Goal: Contribute content: Contribute content

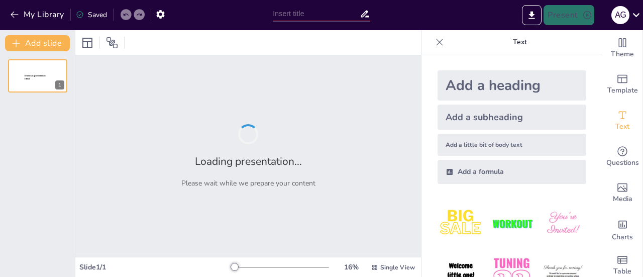
type input "PPh Pasal 26: Kebijakan, Kewajiban, dan Tantangan bagi Wajib Pajak"
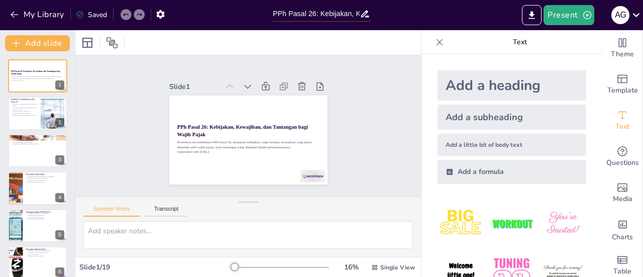
checkbox input "true"
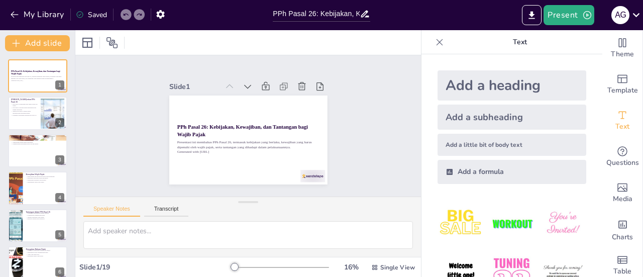
checkbox input "true"
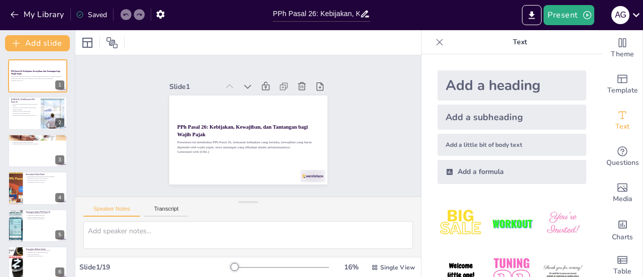
checkbox input "true"
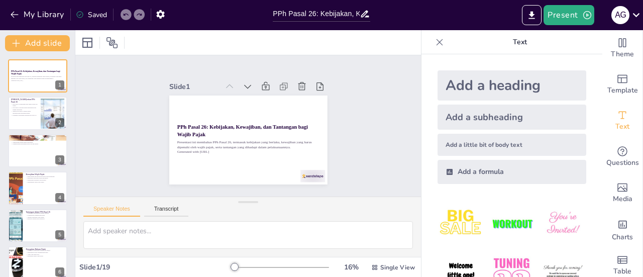
checkbox input "true"
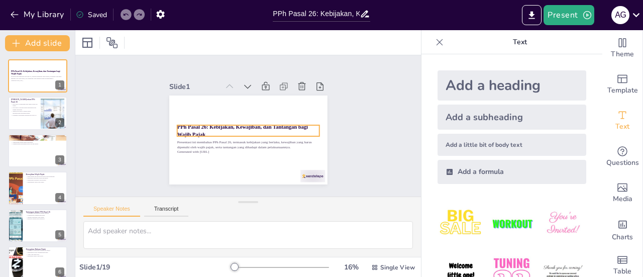
checkbox input "true"
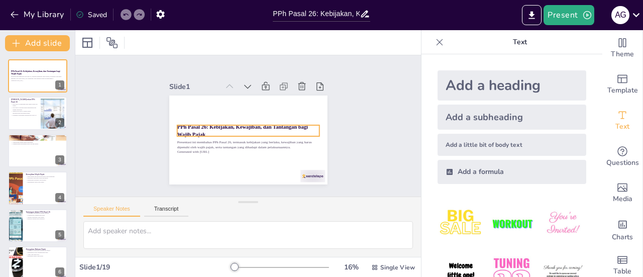
checkbox input "true"
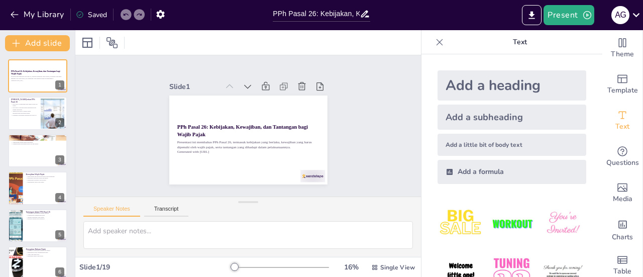
checkbox input "true"
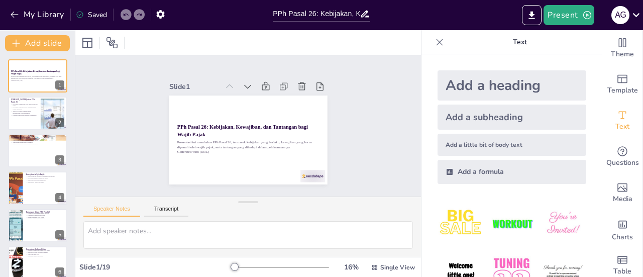
checkbox input "true"
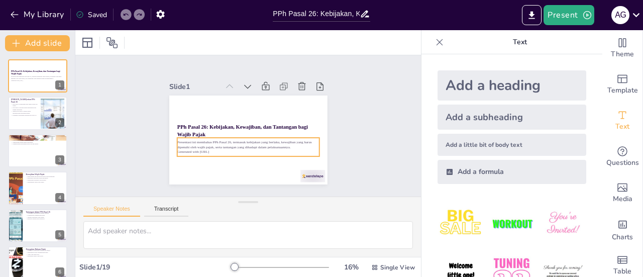
checkbox input "true"
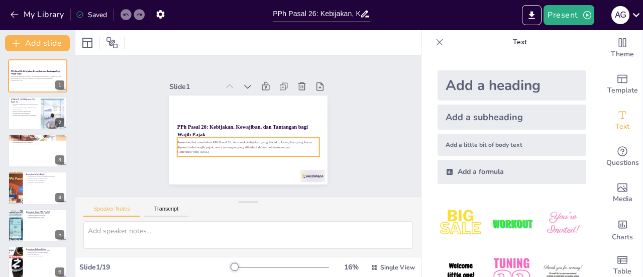
checkbox input "true"
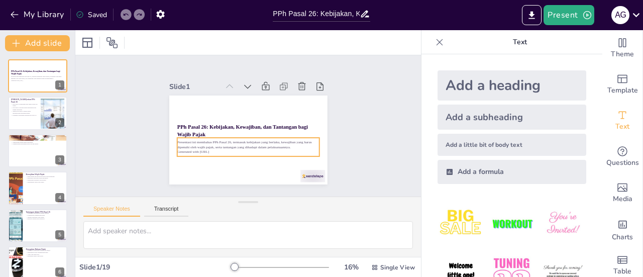
checkbox input "true"
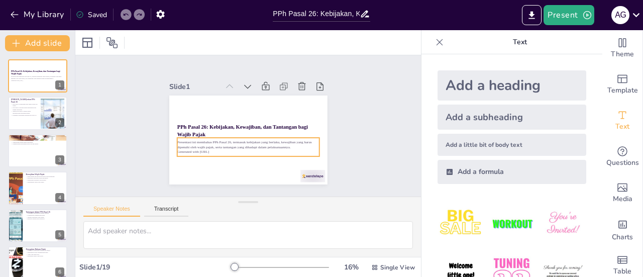
checkbox input "true"
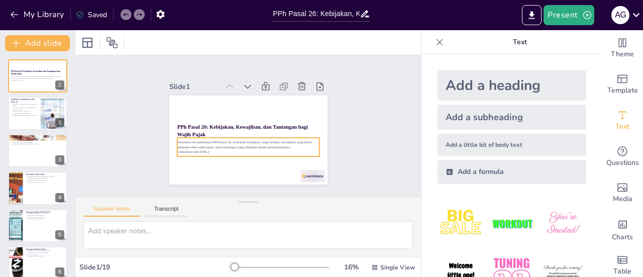
checkbox input "true"
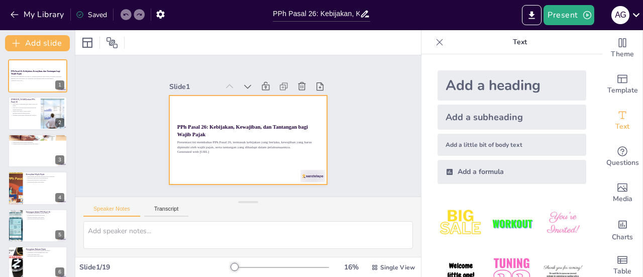
checkbox input "true"
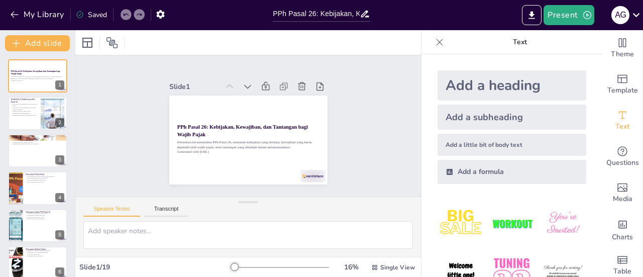
checkbox input "true"
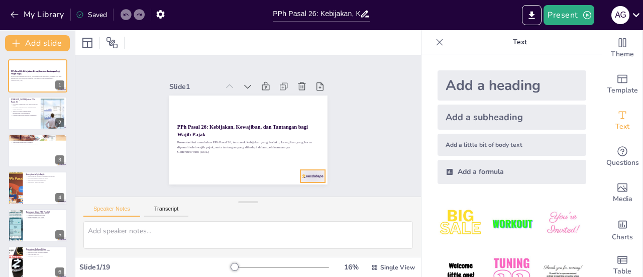
checkbox input "true"
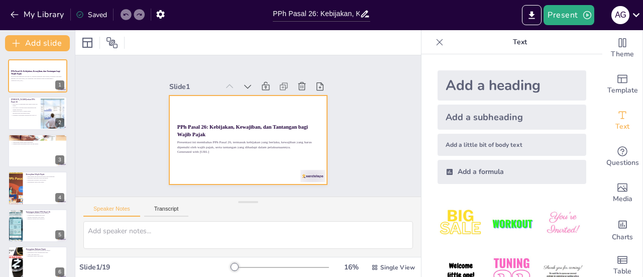
checkbox input "true"
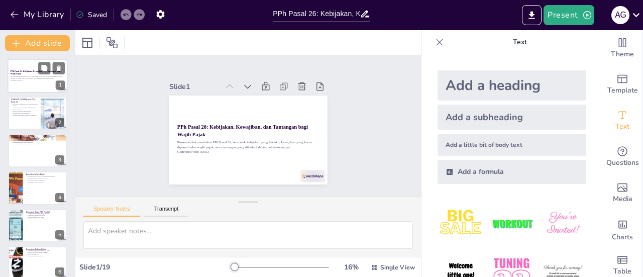
checkbox input "true"
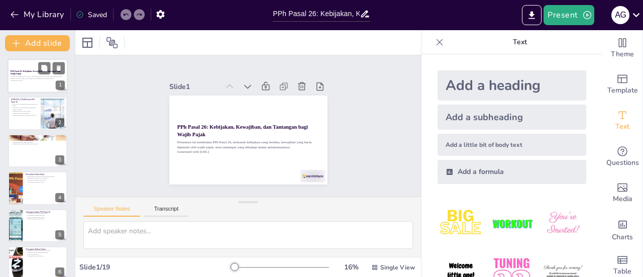
checkbox input "true"
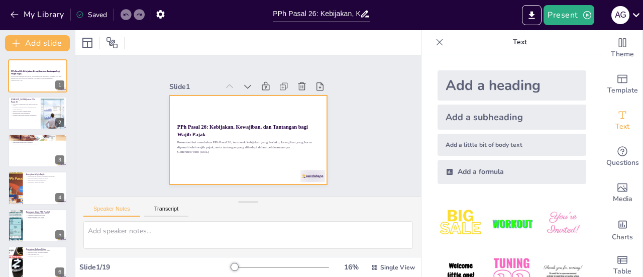
checkbox input "true"
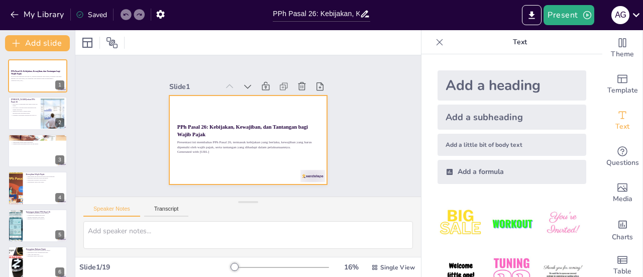
checkbox input "true"
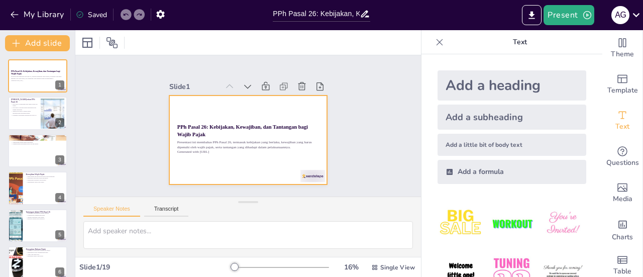
checkbox input "true"
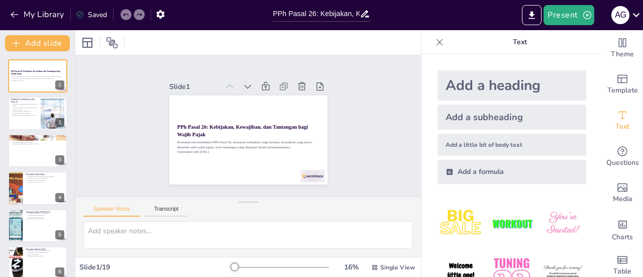
checkbox input "true"
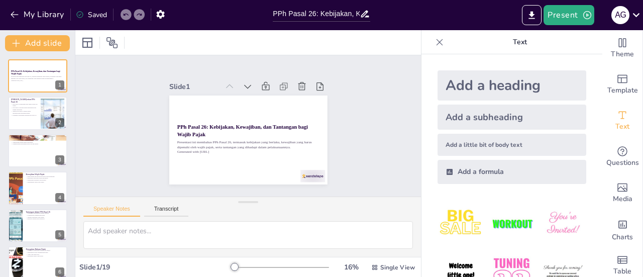
checkbox input "true"
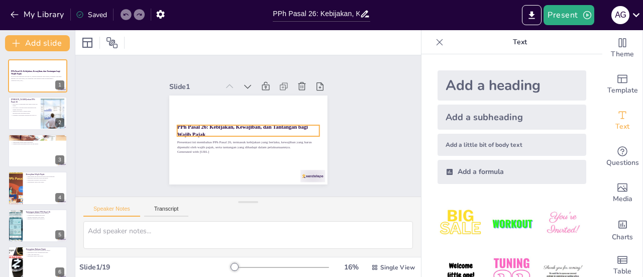
checkbox input "true"
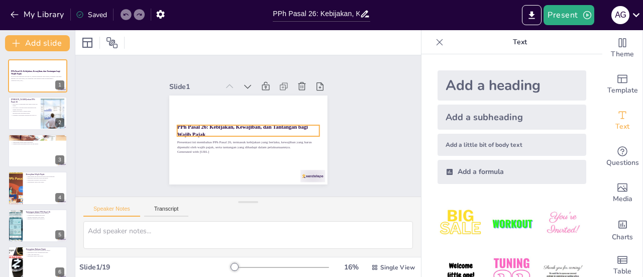
checkbox input "true"
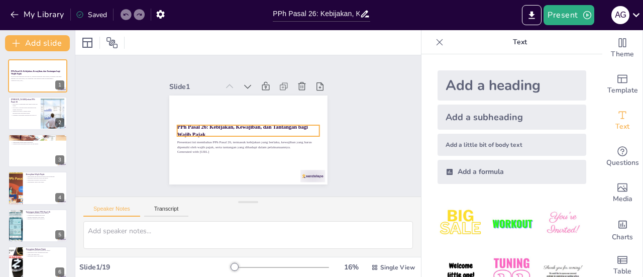
checkbox input "true"
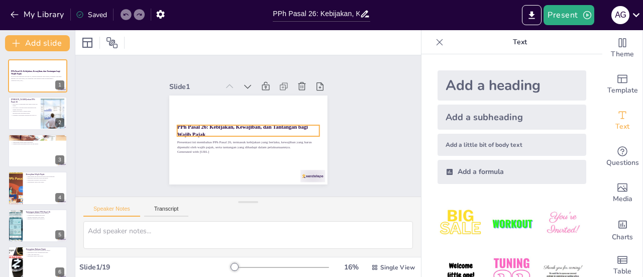
checkbox input "true"
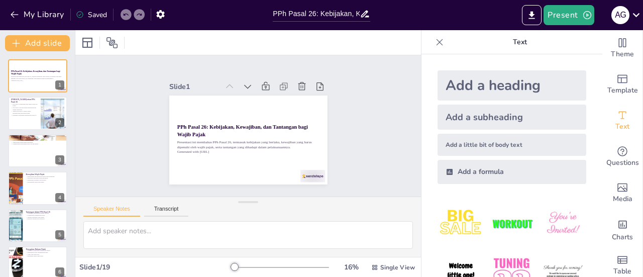
checkbox input "true"
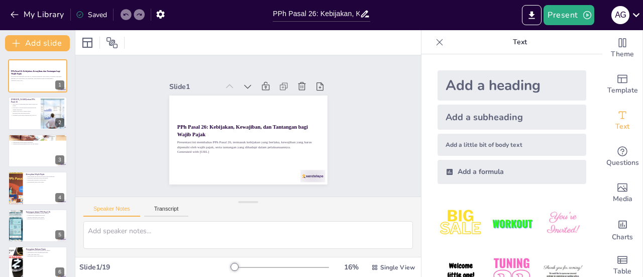
checkbox input "true"
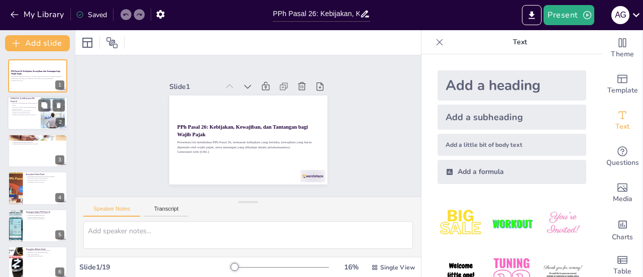
checkbox input "true"
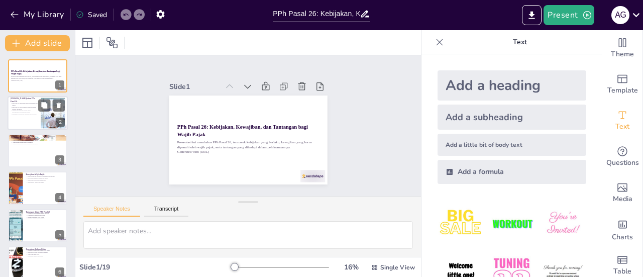
checkbox input "true"
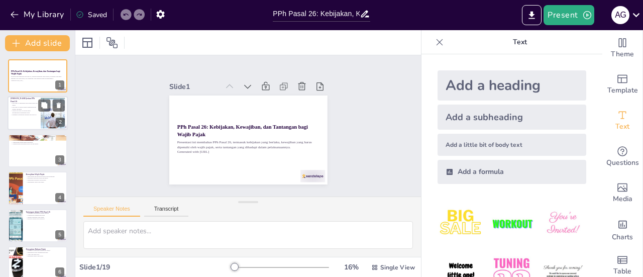
checkbox input "true"
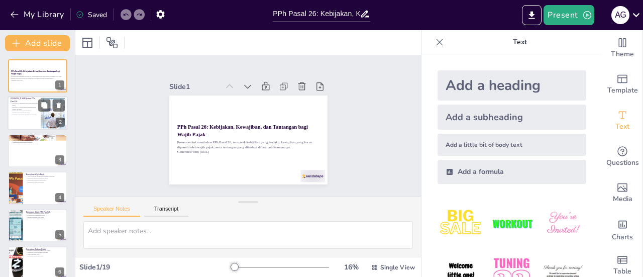
checkbox input "true"
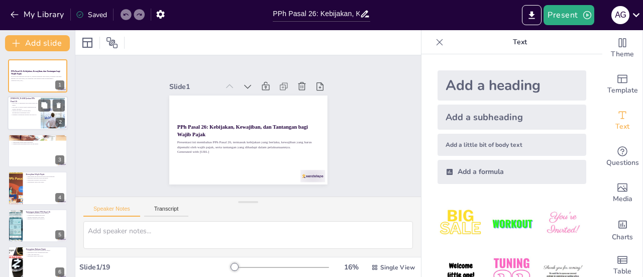
click at [26, 118] on div at bounding box center [38, 113] width 60 height 34
type textarea "PPh Pasal 26 adalah pajak yang penting untuk dipahami oleh semua pihak yang ter…"
checkbox input "true"
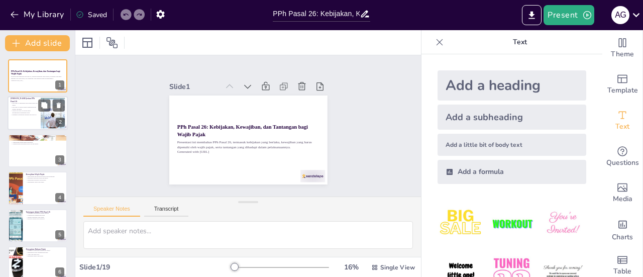
checkbox input "true"
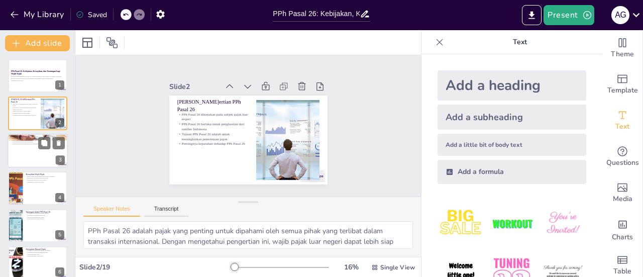
checkbox input "true"
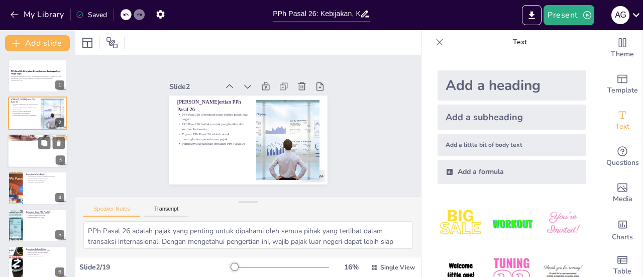
checkbox input "true"
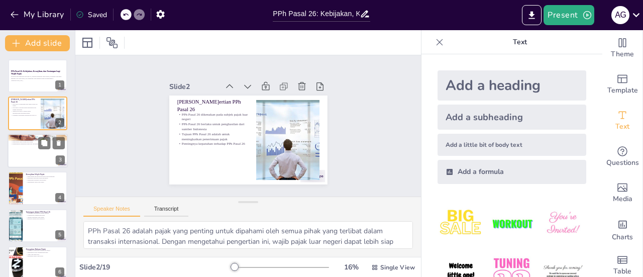
checkbox input "true"
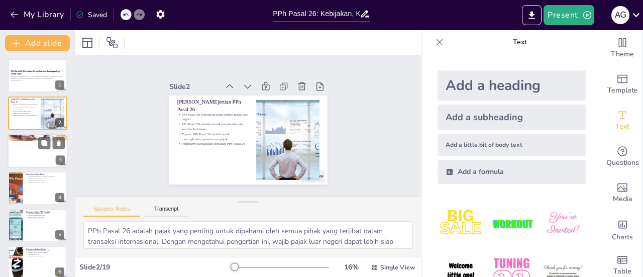
checkbox input "true"
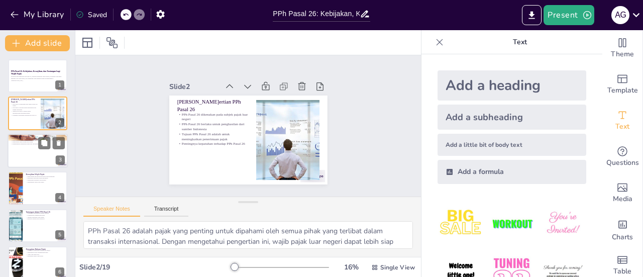
click at [29, 158] on div at bounding box center [38, 151] width 60 height 34
type textarea "Kebijakan yang jelas dan tegas sangat penting untuk mendorong wajib pajak luar …"
checkbox input "true"
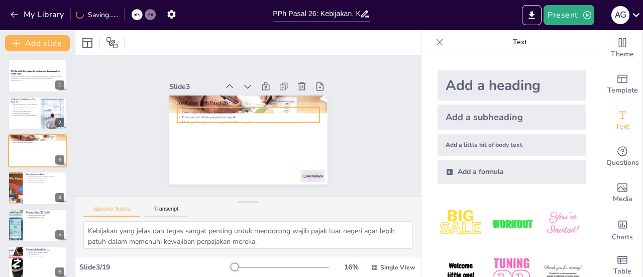
click at [210, 106] on p "Pemotongan pajak yang tepat waktu" at bounding box center [250, 113] width 142 height 20
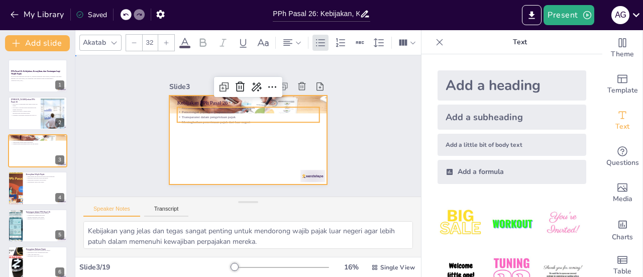
click at [193, 140] on div at bounding box center [246, 139] width 166 height 105
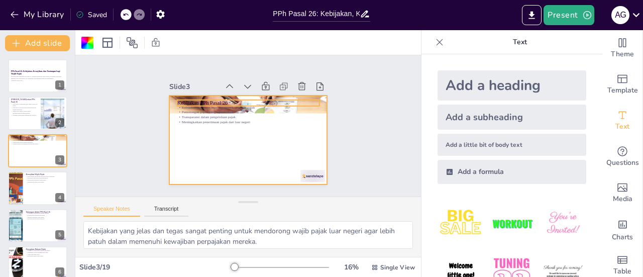
click at [186, 99] on p "Kebijakan PPh Pasal 26" at bounding box center [255, 103] width 138 height 51
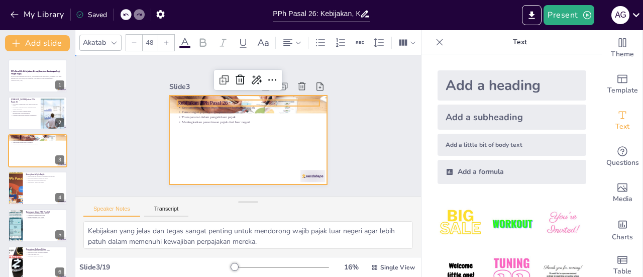
click at [201, 140] on div at bounding box center [240, 137] width 180 height 165
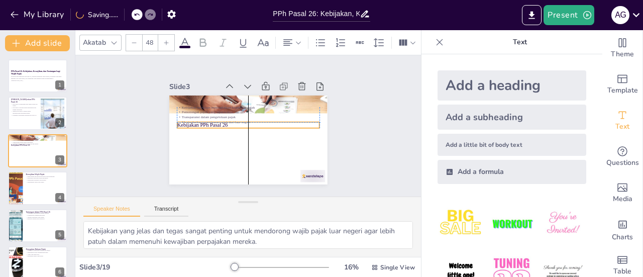
drag, startPoint x: 192, startPoint y: 100, endPoint x: 193, endPoint y: 122, distance: 22.1
click at [193, 122] on p "Kebijakan PPh Pasal 26" at bounding box center [248, 125] width 142 height 22
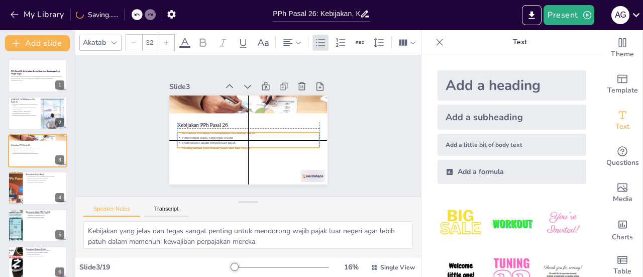
drag, startPoint x: 193, startPoint y: 112, endPoint x: 193, endPoint y: 136, distance: 24.1
click at [193, 136] on p "Transparansi dalam pengelolaan pajak" at bounding box center [245, 142] width 140 height 35
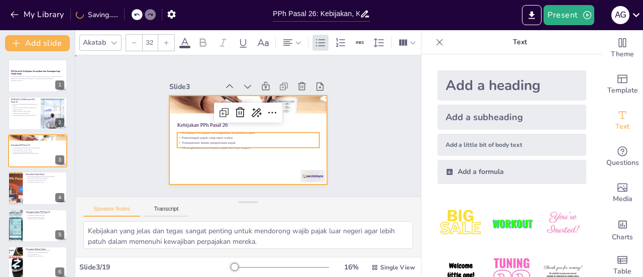
click at [190, 161] on div at bounding box center [245, 140] width 173 height 120
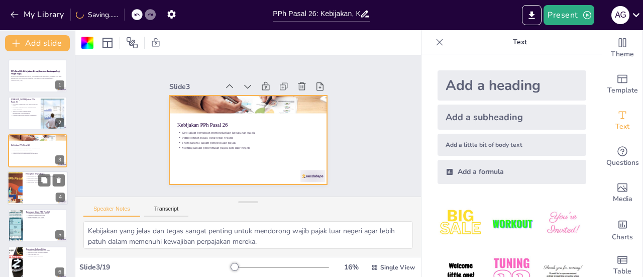
click at [31, 190] on div at bounding box center [38, 188] width 60 height 34
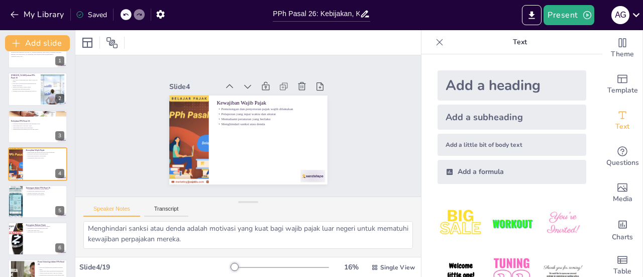
scroll to position [86, 0]
click at [47, 198] on button at bounding box center [44, 193] width 12 height 12
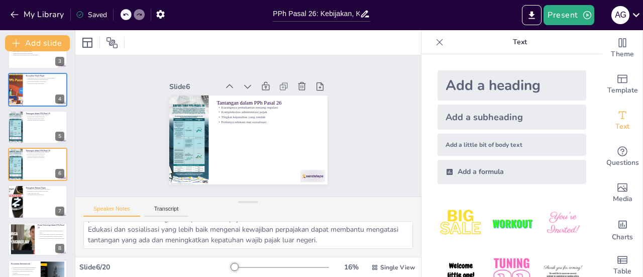
scroll to position [65, 0]
click at [26, 203] on div at bounding box center [38, 202] width 60 height 34
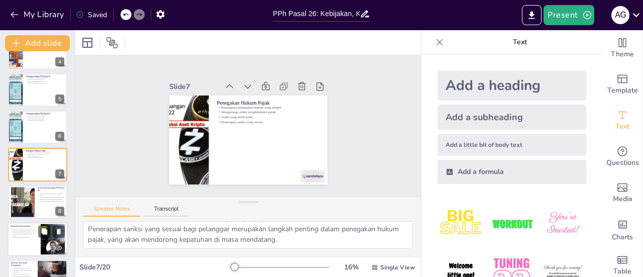
click at [26, 239] on div at bounding box center [38, 239] width 60 height 34
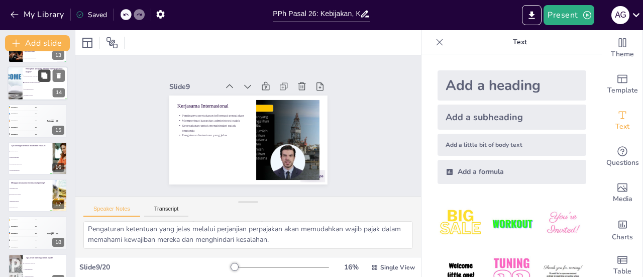
scroll to position [534, 0]
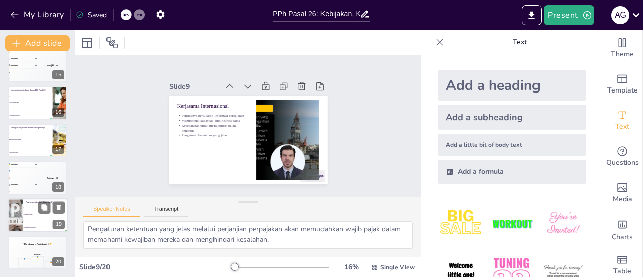
click at [36, 224] on li "Meningkatkan biaya" at bounding box center [45, 221] width 45 height 7
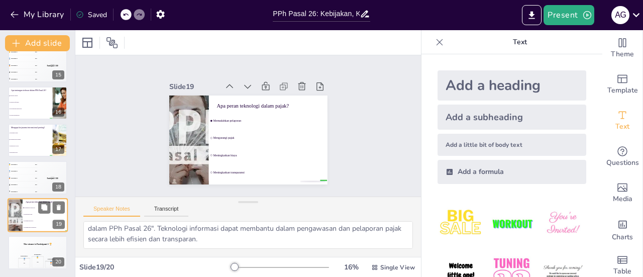
scroll to position [13, 0]
click at [19, 174] on div "🥈 Participant 2 400" at bounding box center [23, 170] width 30 height 7
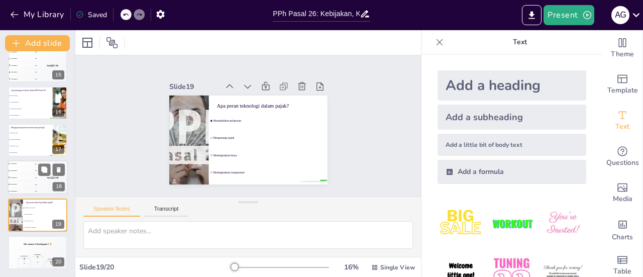
scroll to position [0, 0]
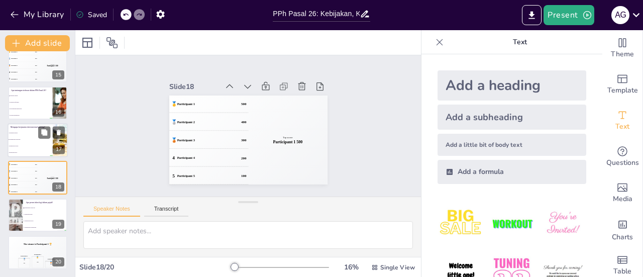
click at [22, 147] on li "Mempercepat proses" at bounding box center [30, 146] width 45 height 7
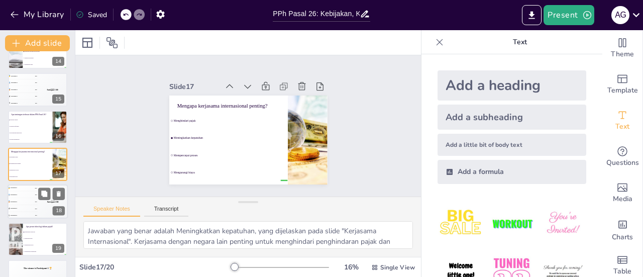
scroll to position [534, 0]
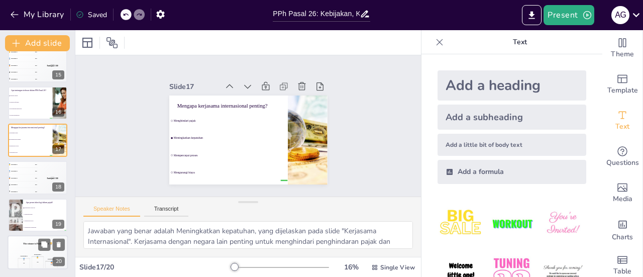
click at [31, 254] on div "Participant 2 🥈 400 Participant 1 🥇 500 Participant 3 🥉 300" at bounding box center [38, 261] width 60 height 17
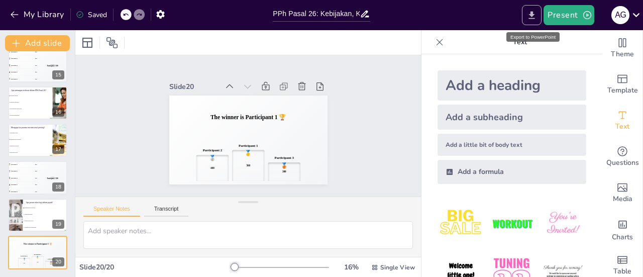
click at [529, 16] on icon "Export to PowerPoint" at bounding box center [532, 15] width 11 height 11
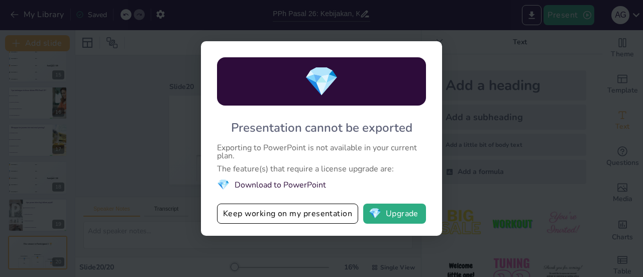
click at [503, 123] on div "💎 Presentation cannot be exported Exporting to PowerPoint is not available in y…" at bounding box center [321, 138] width 643 height 277
click at [320, 220] on button "Keep working on my presentation" at bounding box center [287, 214] width 141 height 20
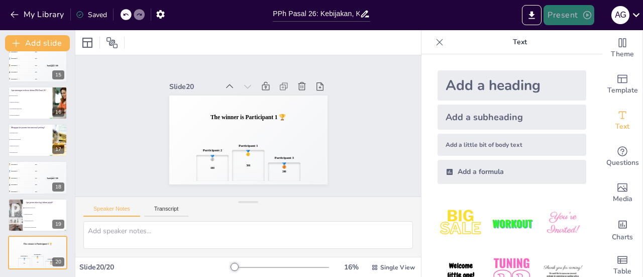
click at [580, 14] on button "Present" at bounding box center [569, 15] width 50 height 20
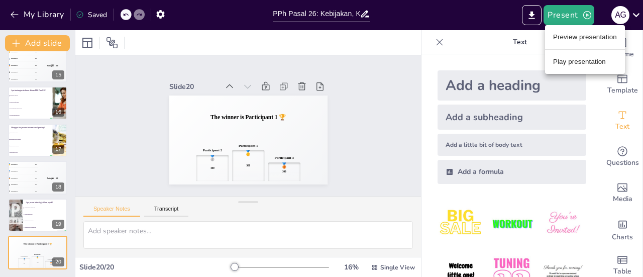
click at [578, 36] on li "Preview presentation" at bounding box center [585, 37] width 80 height 16
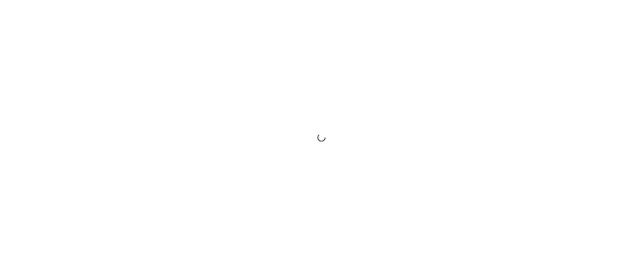
click at [626, 23] on div at bounding box center [321, 138] width 643 height 277
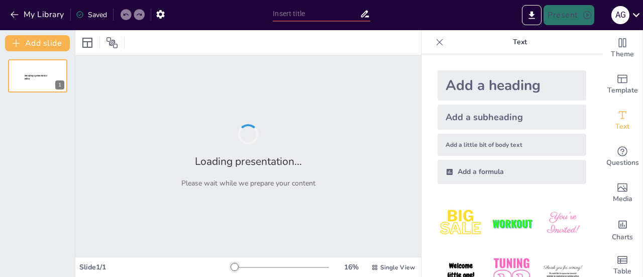
type input "PPh Pasal 26: Kebijakan, Kewajiban, dan Tantangan bagi Wajib Pajak"
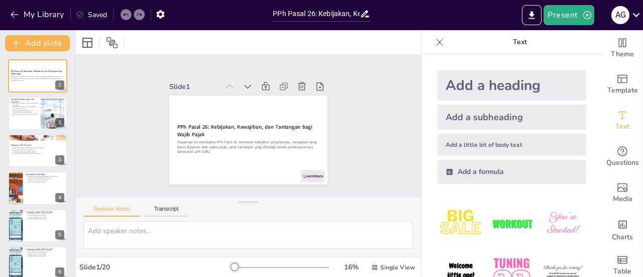
checkbox input "true"
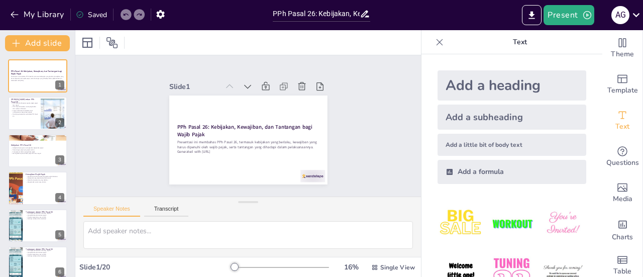
checkbox input "true"
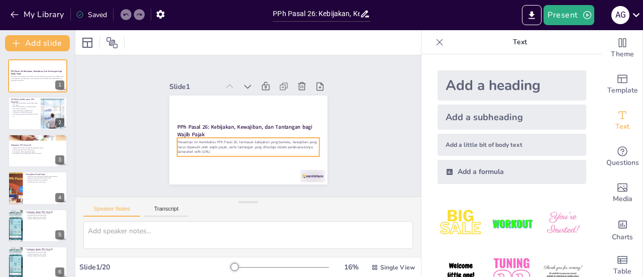
checkbox input "true"
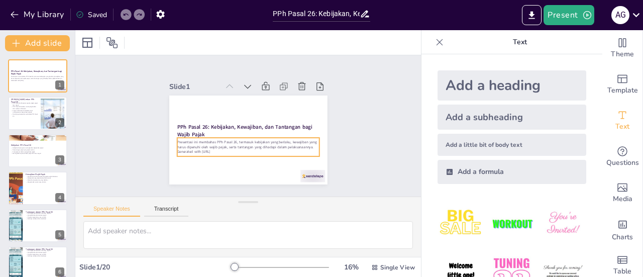
checkbox input "true"
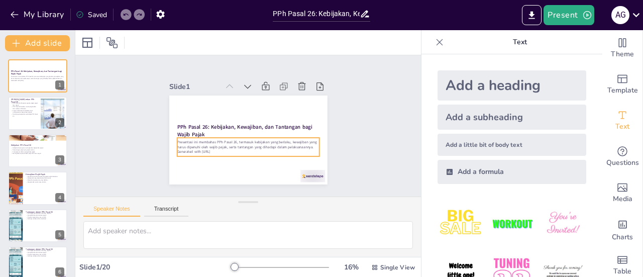
checkbox input "true"
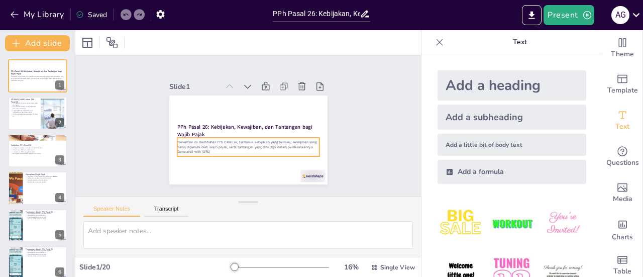
checkbox input "true"
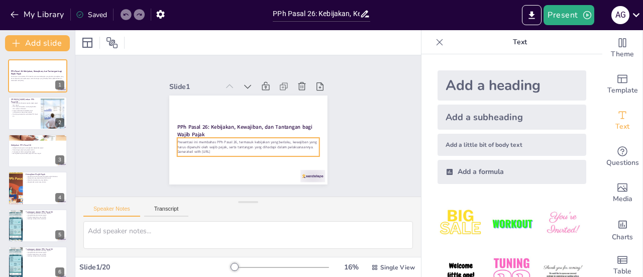
checkbox input "true"
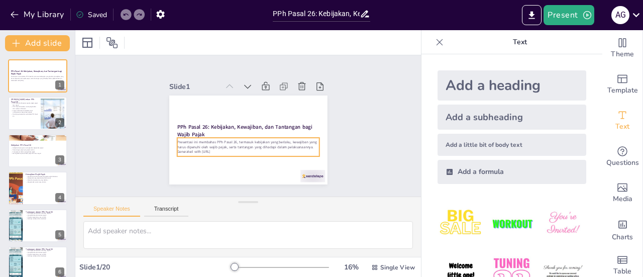
checkbox input "true"
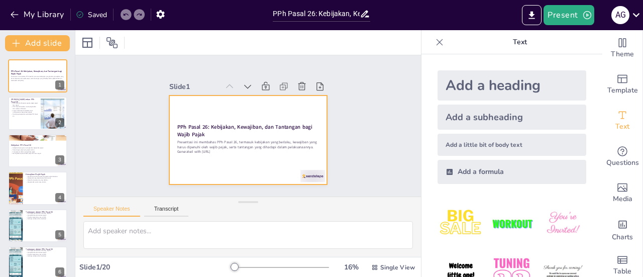
checkbox input "true"
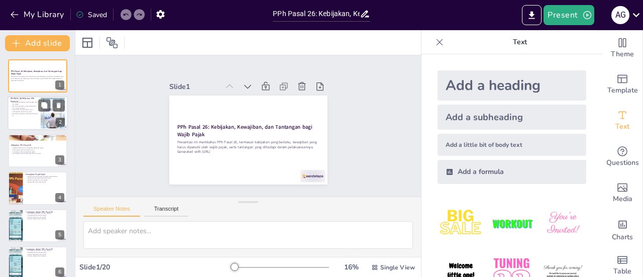
checkbox input "true"
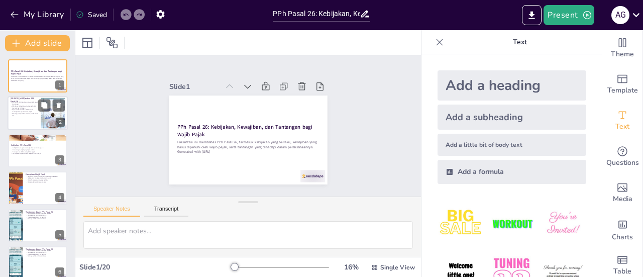
checkbox input "true"
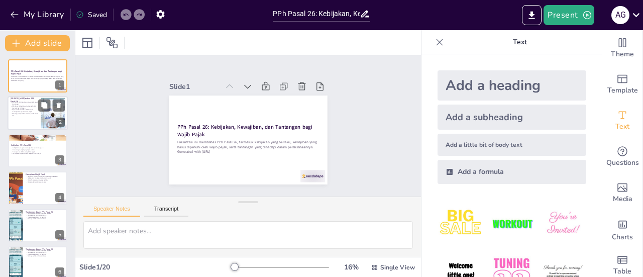
checkbox input "true"
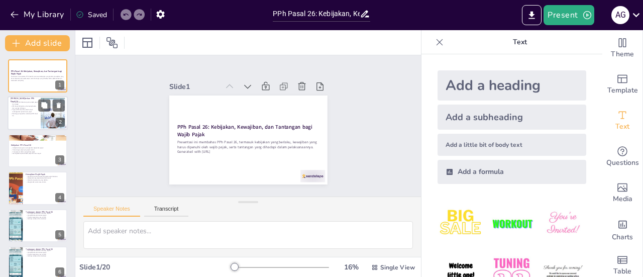
checkbox input "true"
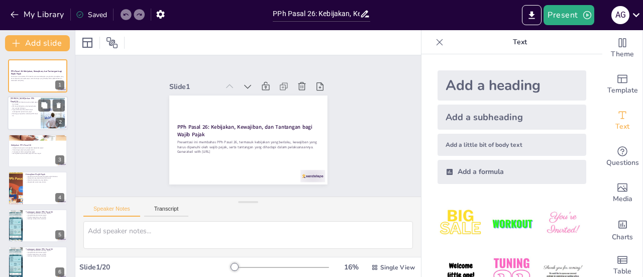
checkbox input "true"
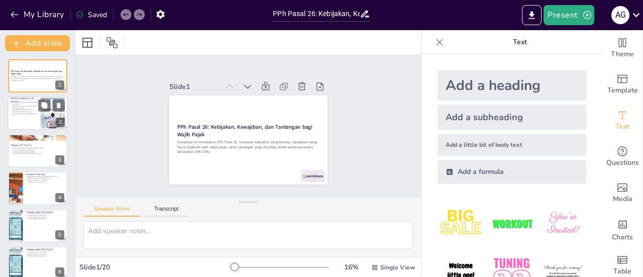
click at [18, 110] on p "Tujuan PPh Pasal 26 adalah untuk meningkatkan penerimaan pajak" at bounding box center [24, 111] width 27 height 4
type textarea "PPh Pasal 26 adalah pajak yang penting untuk dipahami oleh semua pihak yang ter…"
checkbox input "true"
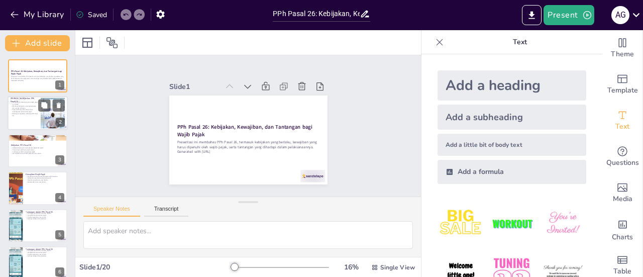
checkbox input "true"
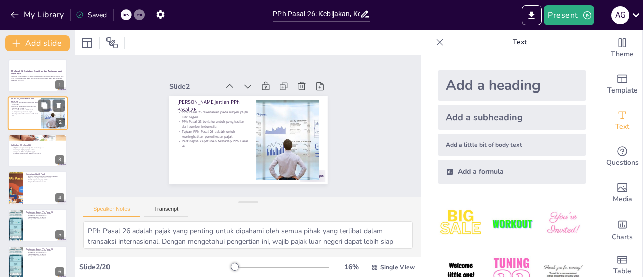
checkbox input "true"
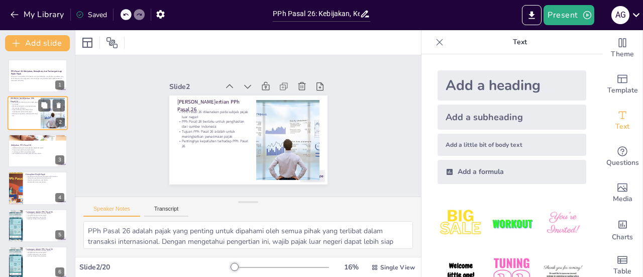
checkbox input "true"
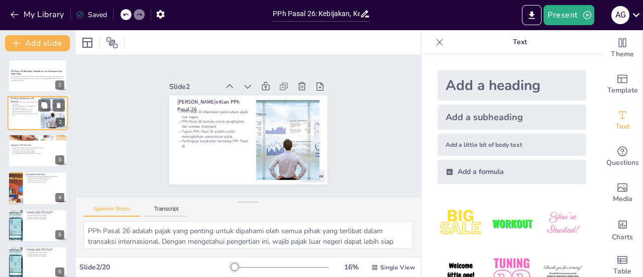
checkbox input "true"
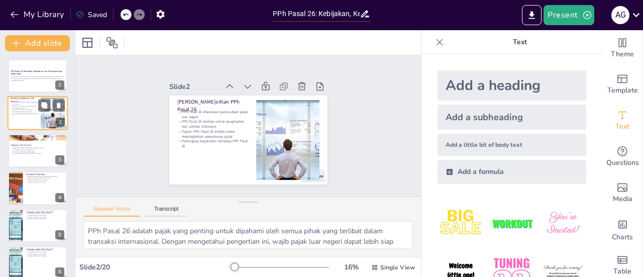
checkbox input "true"
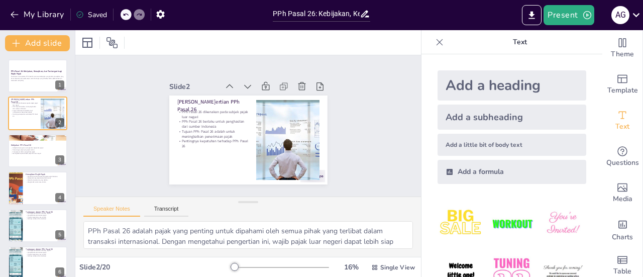
checkbox input "true"
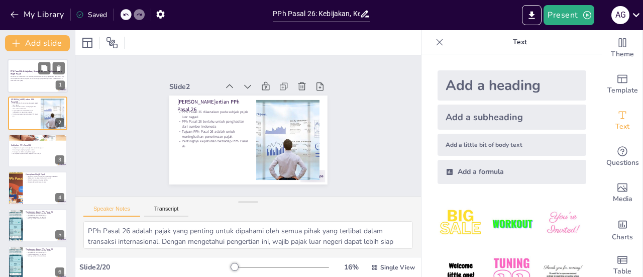
checkbox input "true"
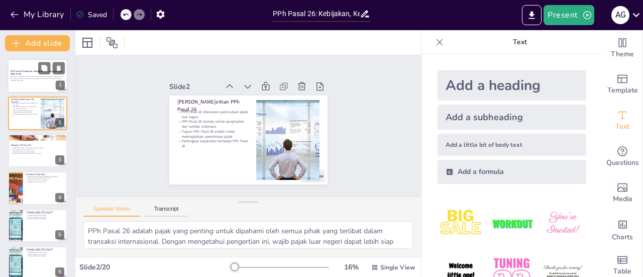
checkbox input "true"
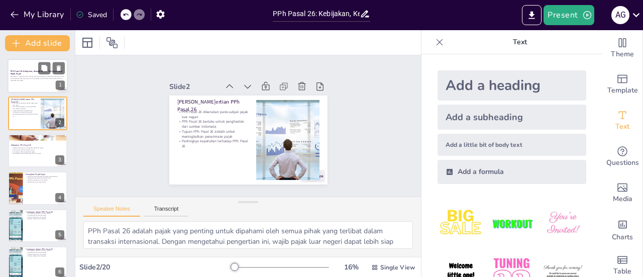
checkbox input "true"
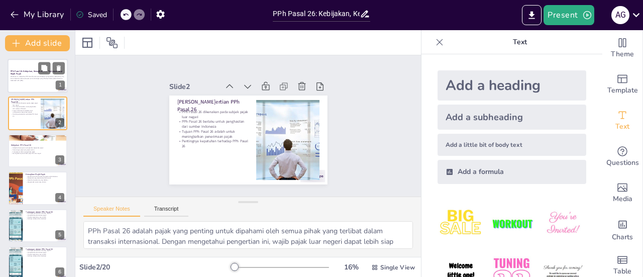
checkbox input "true"
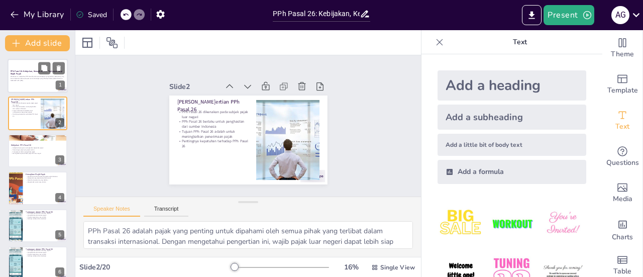
click at [29, 80] on p "Generated with [URL]" at bounding box center [38, 80] width 54 height 2
checkbox input "true"
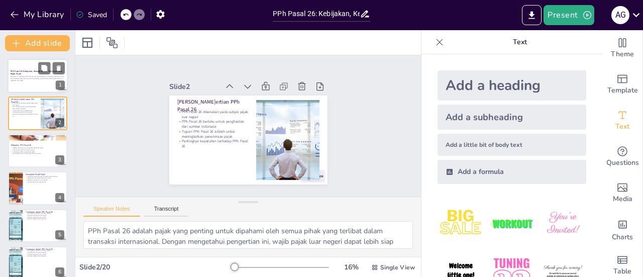
checkbox input "true"
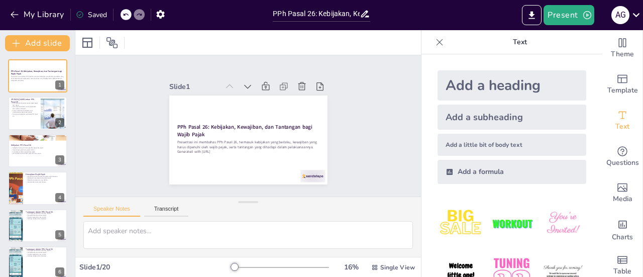
checkbox input "true"
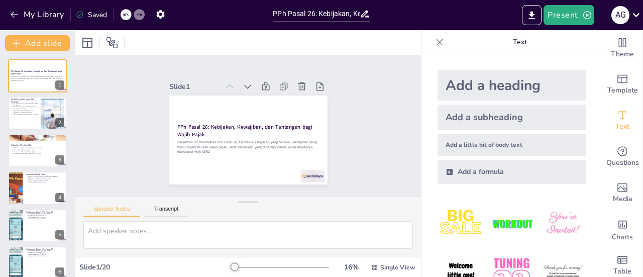
checkbox input "true"
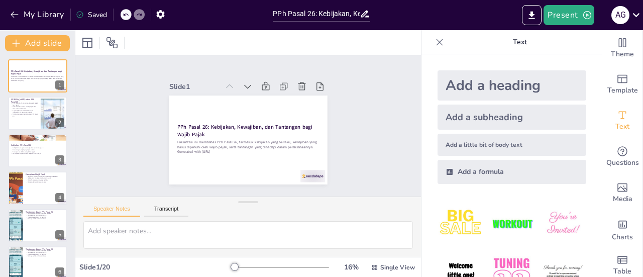
checkbox input "true"
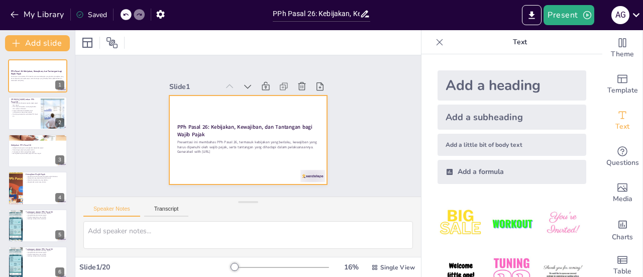
checkbox input "true"
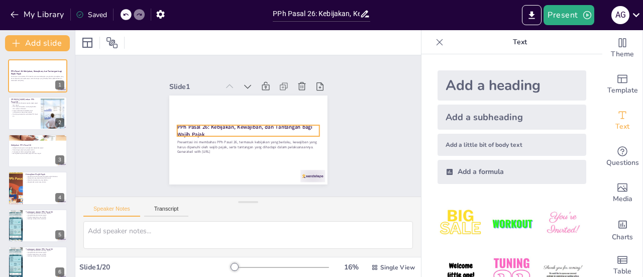
checkbox input "true"
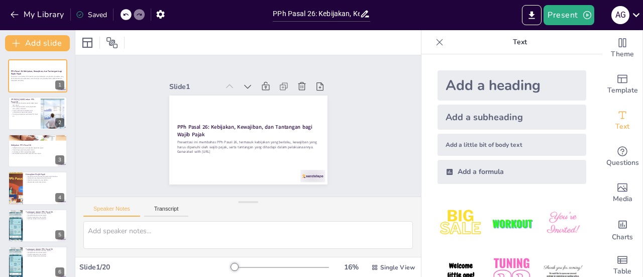
checkbox input "true"
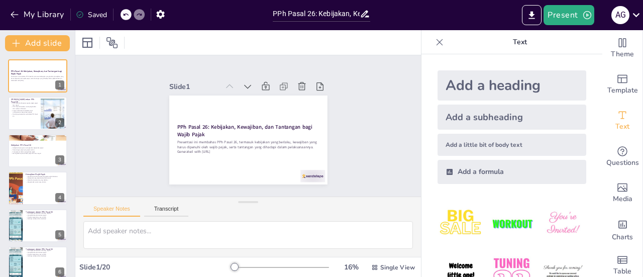
checkbox input "true"
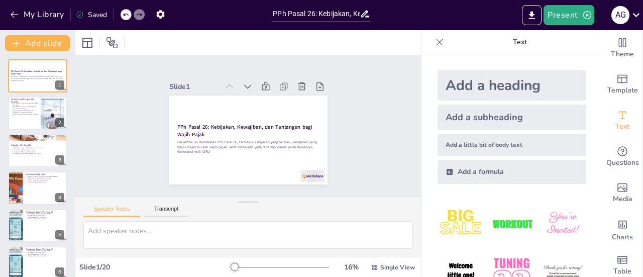
checkbox input "true"
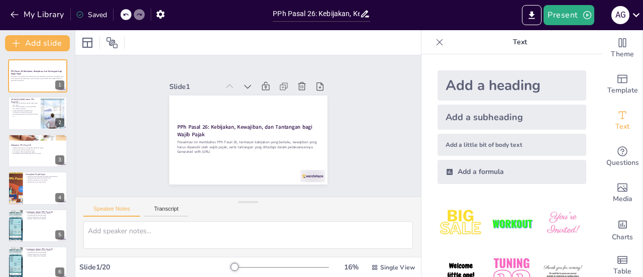
checkbox input "true"
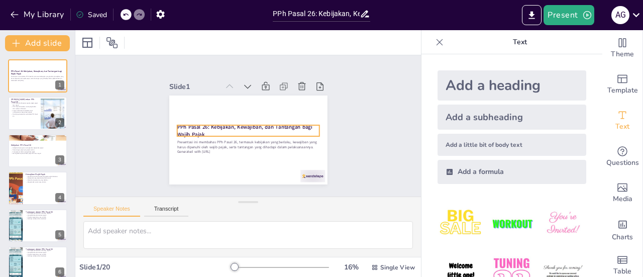
checkbox input "true"
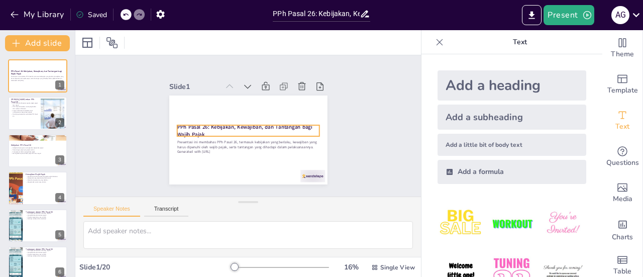
checkbox input "true"
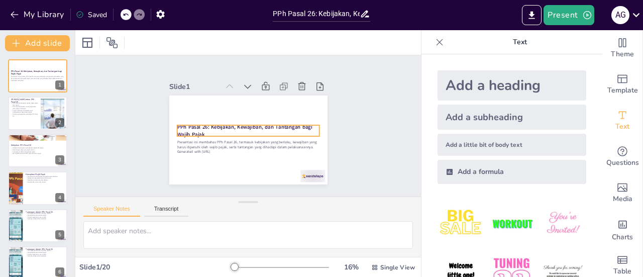
checkbox input "true"
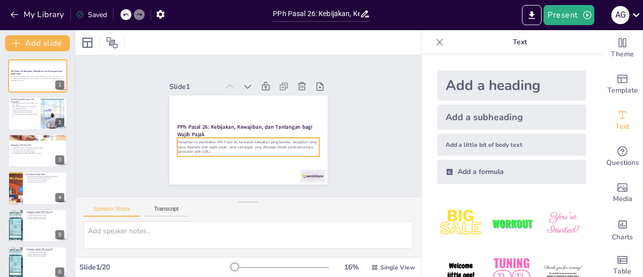
checkbox input "true"
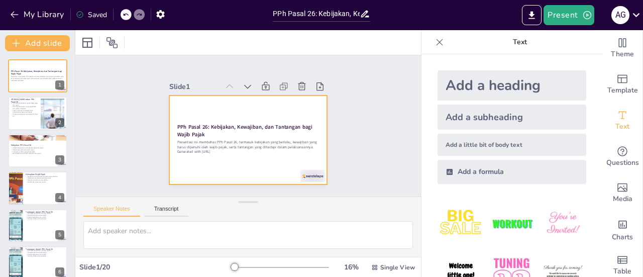
checkbox input "true"
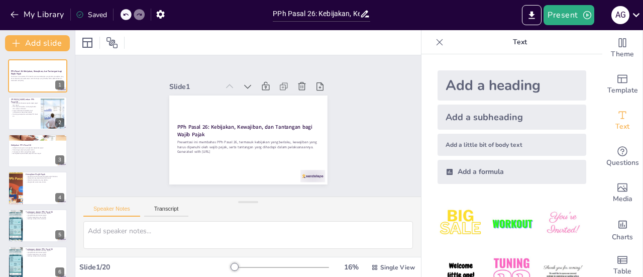
checkbox input "true"
click at [33, 112] on p "Tujuan PPh Pasal 26 adalah untuk meningkatkan penerimaan pajak" at bounding box center [24, 111] width 27 height 4
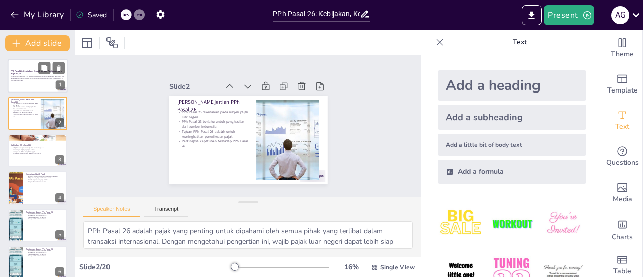
click at [35, 76] on p "Presentasi ini membahas PPh Pasal 26, termasuk kebijakan yang berlaku, kewajiba…" at bounding box center [38, 78] width 54 height 4
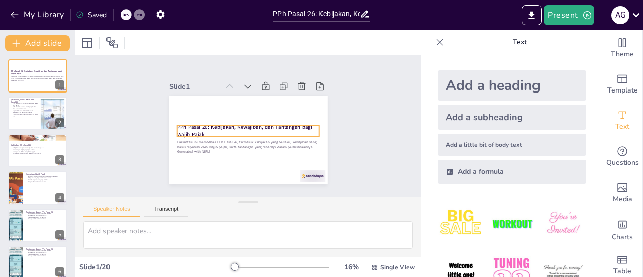
click at [201, 124] on strong "PPh Pasal 26: Kebijakan, Kewajiban, dan Tantangan bagi Wajib Pajak" at bounding box center [244, 131] width 135 height 15
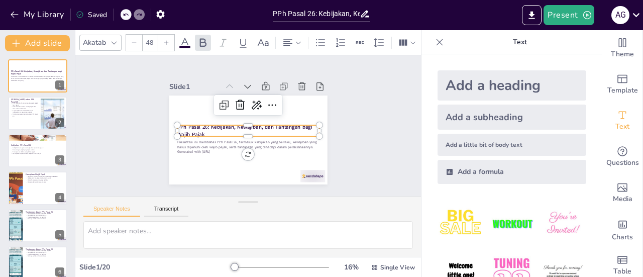
click at [213, 125] on strong "PPh Pasal 26: Kebijakan, Kewajiban, dan Tantangan bagi Wajib Pajak" at bounding box center [244, 126] width 136 height 21
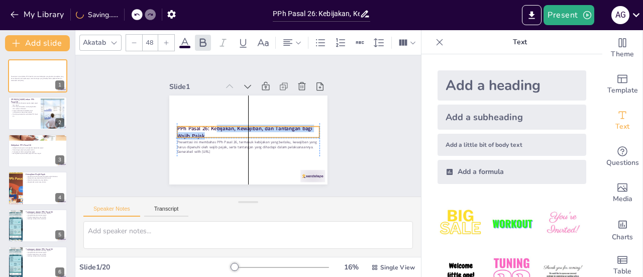
click at [209, 126] on p "PPh Pasal 26: Kebijakan, Kewajiban, dan Tantangan bagi Wajib Pajak" at bounding box center [248, 132] width 142 height 15
copy strong "bijakan, Kewajiban, dan Tantangan bagi Wajib Pajak"
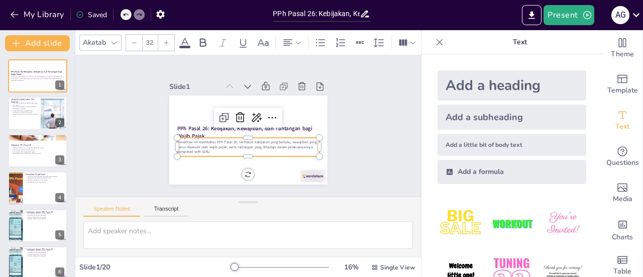
click at [185, 143] on p "Presentasi ini membahas PPh Pasal 26, termasuk kebijakan yang berlaku, kewajiba…" at bounding box center [246, 144] width 143 height 25
copy strong "bijakan, Kewajiban, dan Tantangan bagi Wajib Pajak"
click at [218, 149] on p "Generated with [URL]" at bounding box center [248, 151] width 142 height 5
click at [218, 148] on p "Generated with [URL]" at bounding box center [245, 152] width 142 height 20
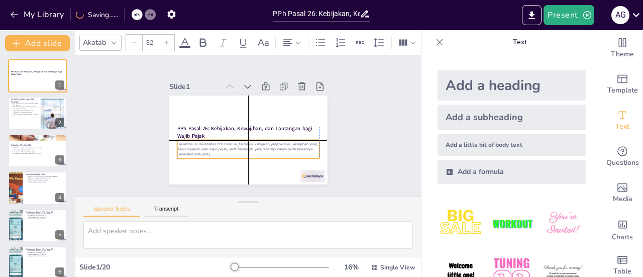
click at [217, 148] on p "Generated with [URL]" at bounding box center [245, 154] width 142 height 20
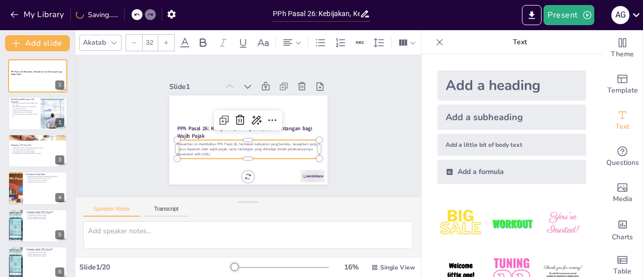
click at [177, 142] on p "Presentasi ini membahas PPh Pasal 26, termasuk kebijakan yang berlaku, kewajiba…" at bounding box center [248, 147] width 142 height 10
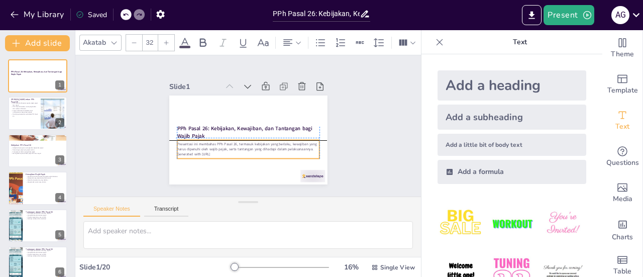
click at [306, 147] on p "Presentasi ini membahas PPh Pasal 26, termasuk kebijakan yang berlaku, kewajiba…" at bounding box center [248, 147] width 142 height 10
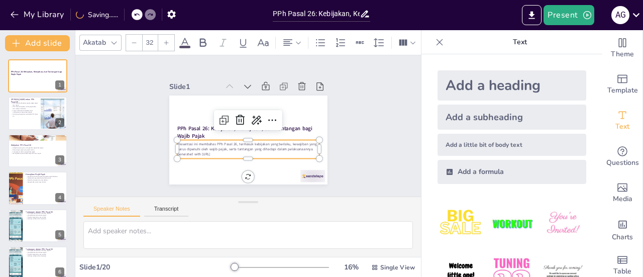
click at [302, 147] on p "Presentasi ini membahas PPh Pasal 26, termasuk kebijakan yang berlaku, kewajiba…" at bounding box center [248, 147] width 142 height 10
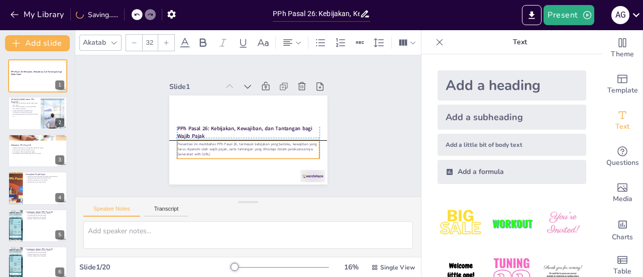
click at [306, 147] on p "Presentasi ini membahas PPh Pasal 26, termasuk kebijakan yang berlaku, kewajiba…" at bounding box center [248, 147] width 142 height 10
click at [305, 146] on p "Presentasi ini membahas PPh Pasal 26, termasuk kebijakan yang berlaku, kewajiba…" at bounding box center [248, 147] width 142 height 10
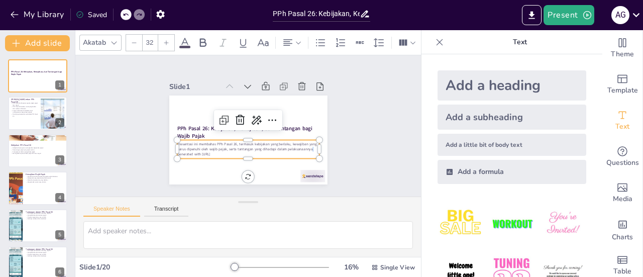
click at [305, 147] on p "Presentasi ini membahas PPh Pasal 26, termasuk kebijakan yang berlaku, kewajiba…" at bounding box center [248, 147] width 142 height 10
click at [288, 152] on p "Generated with [URL]" at bounding box center [248, 154] width 142 height 5
click at [284, 144] on p "Presentasi ini membahas PPh Pasal 26, termasuk kebijakan yang berlaku, kewajiba…" at bounding box center [248, 147] width 142 height 10
copy p "Presentasi ini membahas PPh Pasal 26, termasuk kebijakan yang berlaku, kewajiba…"
click at [366, 158] on div "Slide 1 PPh Pasal 26: Kebijakan, Kewajiban, dan Tantangan bagi Wajib Pajak Pres…" at bounding box center [248, 125] width 346 height 141
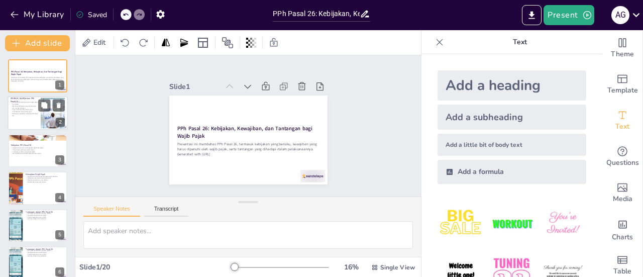
click at [19, 112] on p "Tujuan PPh Pasal 26 adalah untuk meningkatkan penerimaan pajak" at bounding box center [24, 111] width 27 height 4
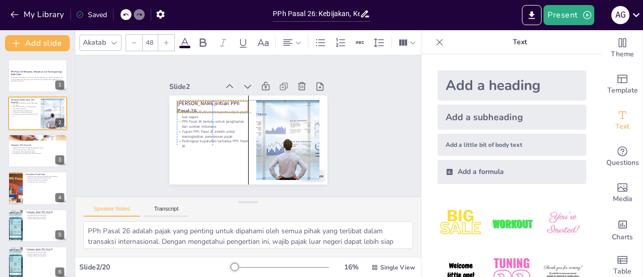
click at [177, 103] on p "[PERSON_NAME]ertian PPh Pasal 26" at bounding box center [212, 107] width 71 height 15
click at [226, 102] on p "[PERSON_NAME]ertian PPh Pasal 26" at bounding box center [217, 99] width 73 height 29
click at [227, 100] on p "[PERSON_NAME]ertian PPh Pasal 26" at bounding box center [217, 99] width 73 height 29
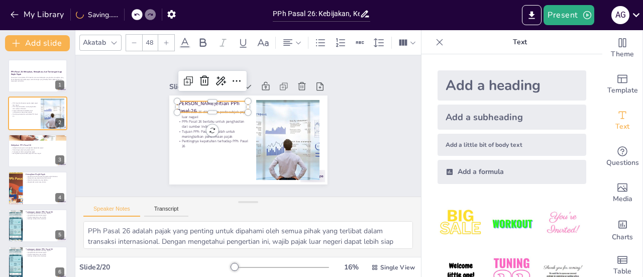
click at [227, 103] on p "[PERSON_NAME]ertian PPh Pasal 26" at bounding box center [212, 107] width 71 height 15
click at [227, 103] on p "[PERSON_NAME]ertian PPh Pasal 26" at bounding box center [215, 103] width 72 height 22
copy p "[PERSON_NAME]ertian PPh Pasal 26"
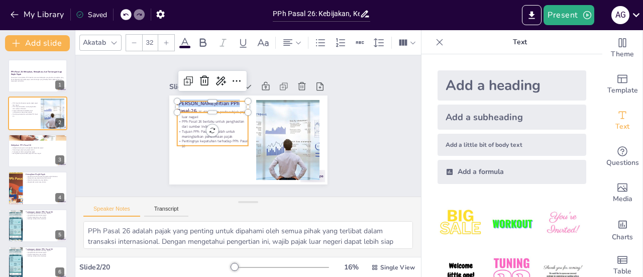
click at [179, 127] on p "Tujuan PPh Pasal 26 adalah untuk meningkatkan penerimaan pajak" at bounding box center [212, 130] width 72 height 17
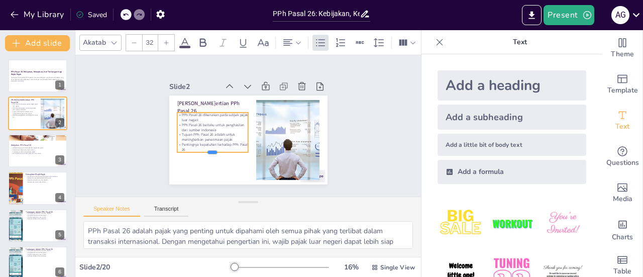
drag, startPoint x: 205, startPoint y: 142, endPoint x: 205, endPoint y: 149, distance: 6.5
click at [205, 152] on div at bounding box center [212, 156] width 71 height 8
click at [182, 143] on p "Pentingnya kepatuhan terhadap PPh Pasal 26" at bounding box center [212, 147] width 71 height 10
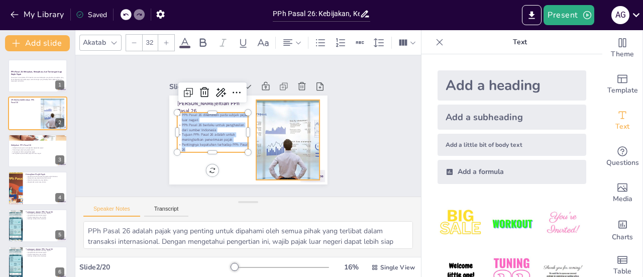
copy div "PPh Pasal 26 dikenakan pada subjek pajak luar negeri PPh Pasal 26 berlaku untuk…"
click at [43, 149] on p "Pemotongan pajak yang tepat waktu" at bounding box center [38, 150] width 54 height 2
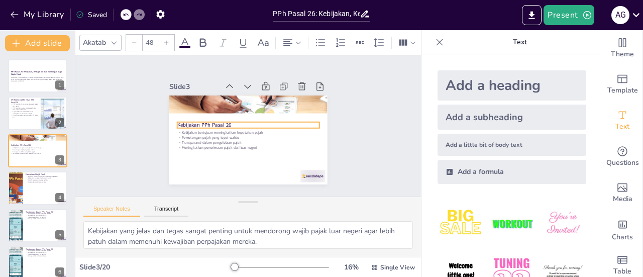
click at [172, 121] on div "Kebijakan PPh Pasal 26 Kebijakan bertujuan meningkatkan kepatuhan pajak Pemoton…" at bounding box center [248, 139] width 158 height 89
click at [226, 121] on p "Kebijakan PPh Pasal 26" at bounding box center [248, 125] width 142 height 22
click at [226, 121] on p "Kebijakan PPh Pasal 26" at bounding box center [248, 125] width 142 height 8
copy p "Kebijakan PPh Pasal 26"
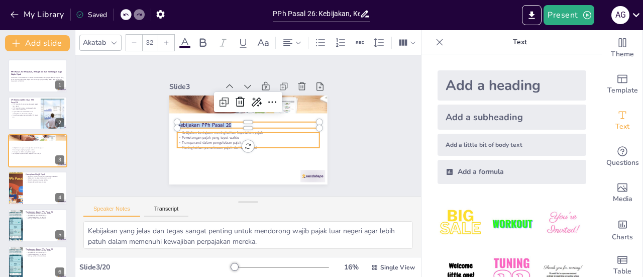
click at [205, 140] on p "Transparansi dalam pengelolaan pajak" at bounding box center [248, 142] width 142 height 5
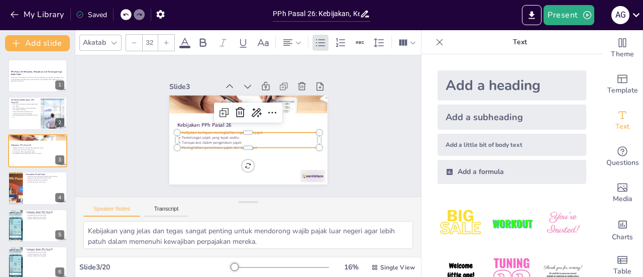
click at [205, 140] on p "Transparansi dalam pengelolaan pajak" at bounding box center [248, 142] width 142 height 5
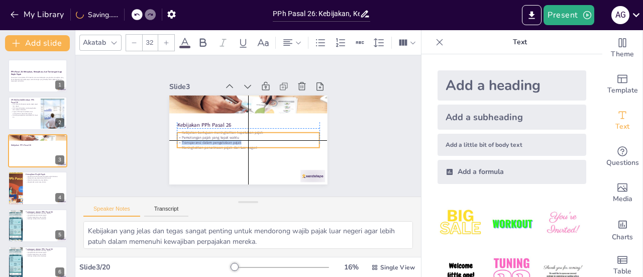
click at [240, 138] on div "Kebijakan bertujuan meningkatkan kepatuhan pajak Pemotongan pajak yang tepat wa…" at bounding box center [245, 139] width 143 height 49
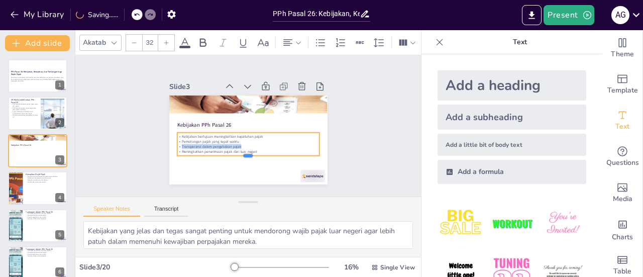
drag, startPoint x: 240, startPoint y: 143, endPoint x: 240, endPoint y: 151, distance: 8.0
click at [240, 155] on div at bounding box center [248, 159] width 142 height 8
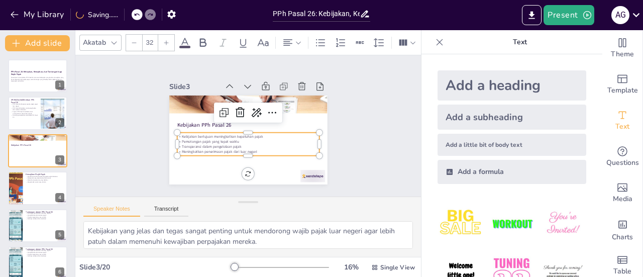
click at [255, 149] on p "Meningkatkan penerimaan pajak dari luar negeri" at bounding box center [248, 151] width 142 height 5
copy div "Kebijakan bertujuan meningkatkan kepatuhan pajak Pemotongan pajak yang tepat wa…"
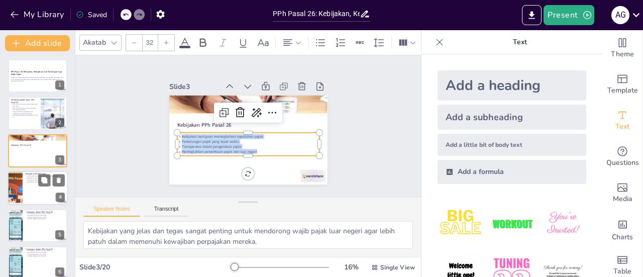
click at [12, 189] on div at bounding box center [15, 188] width 58 height 34
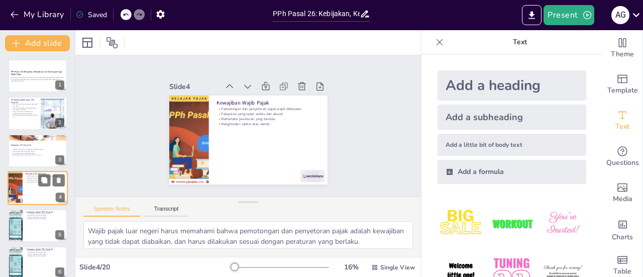
scroll to position [24, 0]
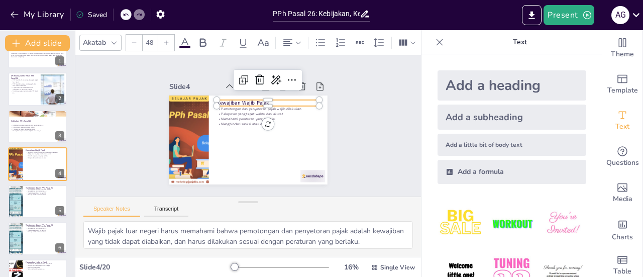
click at [262, 99] on p "Kewajiban Wajib Pajak" at bounding box center [268, 103] width 103 height 8
click at [272, 99] on p "Kewajiban Wajib Pajak" at bounding box center [270, 105] width 103 height 18
click at [272, 100] on p "Kewajiban Wajib Pajak" at bounding box center [268, 103] width 103 height 8
copy p "Kewajiban Wajib Pajak"
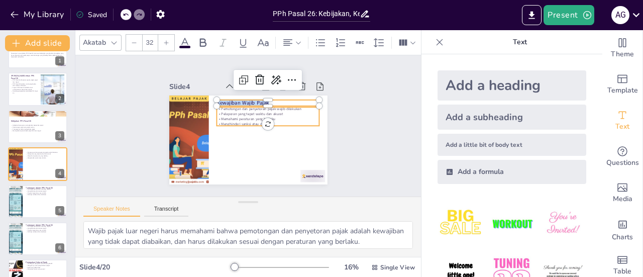
click at [220, 121] on p "Menghindari sanksi atau denda" at bounding box center [268, 123] width 103 height 5
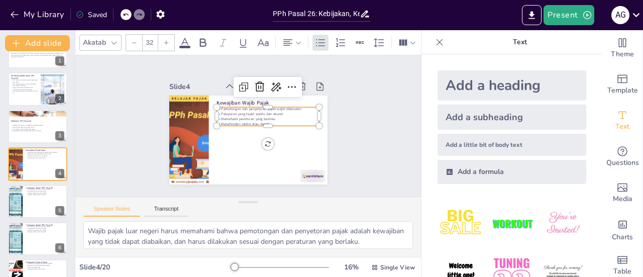
click at [275, 121] on p "Menghindari sanksi atau denda" at bounding box center [268, 123] width 103 height 5
copy div "Pemotongan dan penyetoran pajak wajib dilakukan Pelaporan yang tepat waktu dan …"
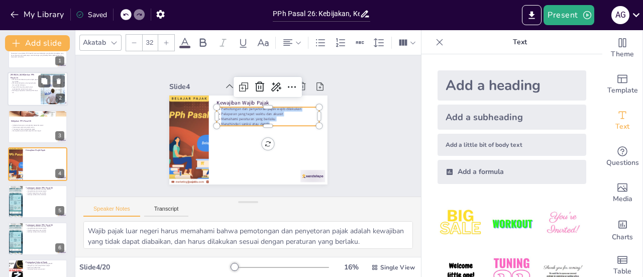
click at [25, 93] on p "Pentingnya kepatuhan terhadap PPh Pasal 26" at bounding box center [24, 92] width 27 height 4
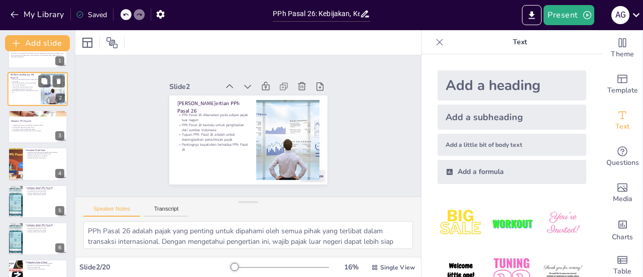
scroll to position [0, 0]
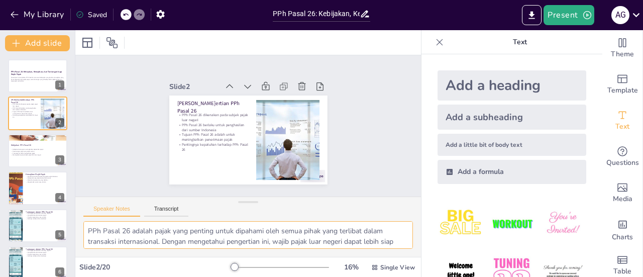
click at [88, 231] on textarea "PPh Pasal 26 adalah pajak yang penting untuk dipahami oleh semua pihak yang ter…" at bounding box center [248, 235] width 330 height 28
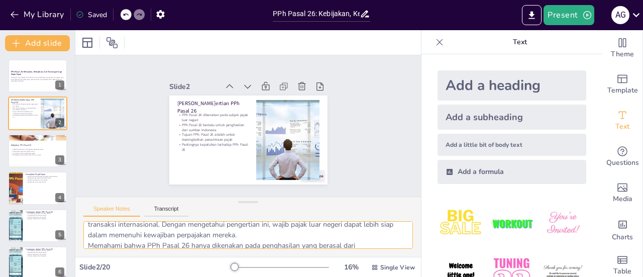
scroll to position [86, 0]
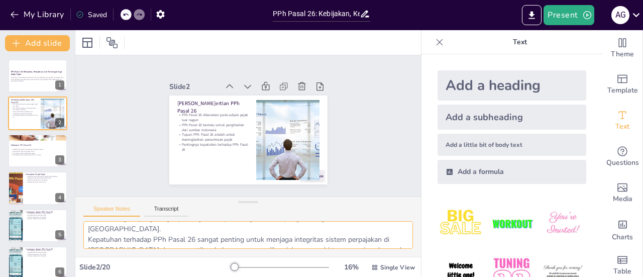
drag, startPoint x: 88, startPoint y: 231, endPoint x: 385, endPoint y: 245, distance: 296.9
click at [385, 245] on textarea "PPh Pasal 26 adalah pajak yang penting untuk dipahami oleh semua pihak yang ter…" at bounding box center [248, 235] width 330 height 28
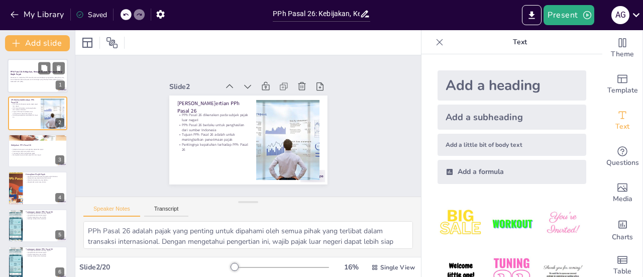
click at [24, 77] on p "Presentasi ini membahas PPh Pasal 26, termasuk kebijakan yang berlaku, kewajiba…" at bounding box center [38, 79] width 54 height 4
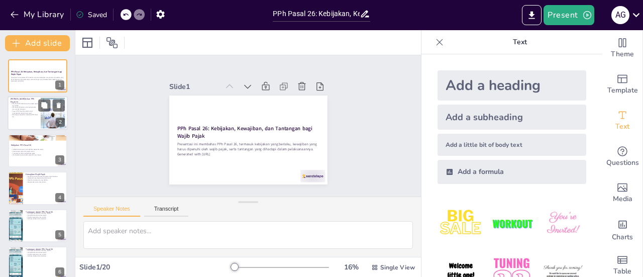
click at [24, 119] on div at bounding box center [38, 113] width 60 height 34
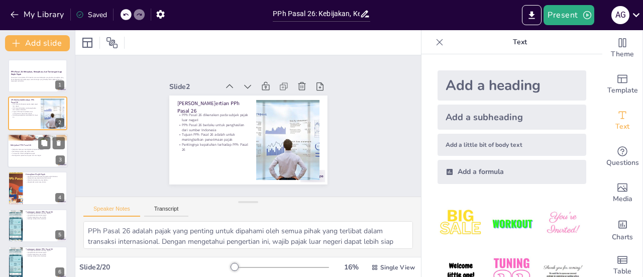
click at [16, 153] on p "Transparansi dalam pengelolaan pajak" at bounding box center [38, 153] width 54 height 2
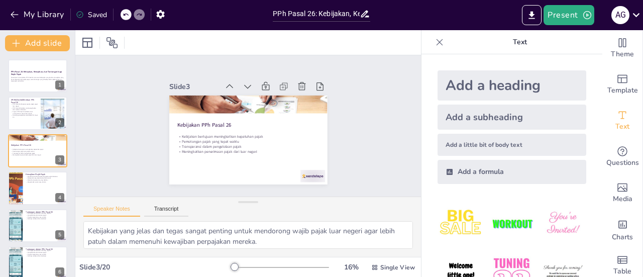
drag, startPoint x: 297, startPoint y: 243, endPoint x: 104, endPoint y: 235, distance: 193.2
click at [104, 235] on textarea "Kebijakan yang jelas dan tegas sangat penting untuk mendorong wajib pajak luar …" at bounding box center [248, 235] width 330 height 28
click at [83, 230] on textarea "Kebijakan yang jelas dan tegas sangat penting untuk mendorong wajib pajak luar …" at bounding box center [248, 235] width 330 height 28
click at [37, 197] on div at bounding box center [38, 188] width 60 height 34
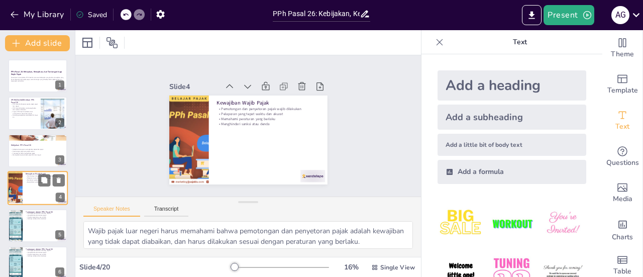
scroll to position [24, 0]
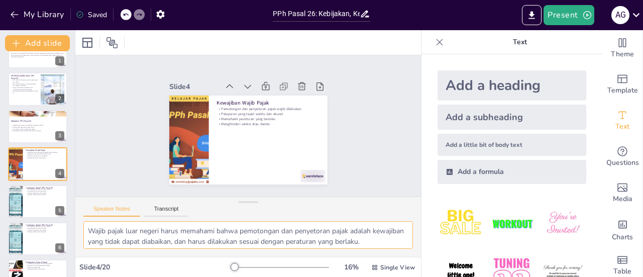
click at [88, 231] on textarea "Wajib pajak luar negeri harus memahami bahwa pemotongan dan penyetoran pajak ad…" at bounding box center [248, 235] width 330 height 28
click at [27, 205] on div at bounding box center [38, 201] width 60 height 34
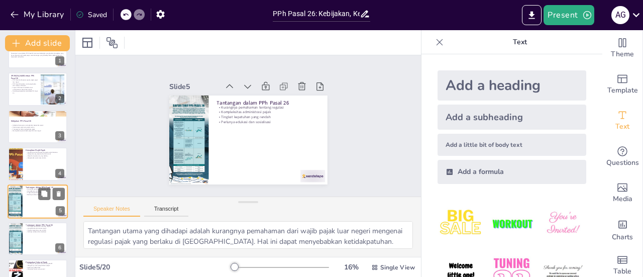
scroll to position [61, 0]
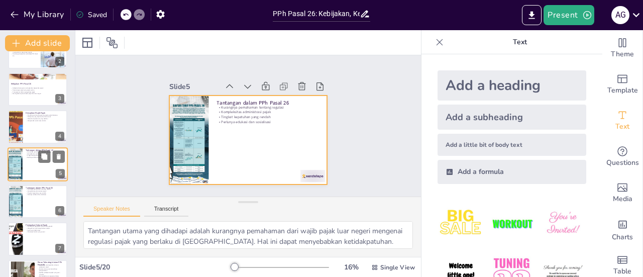
click at [23, 165] on div at bounding box center [38, 164] width 60 height 34
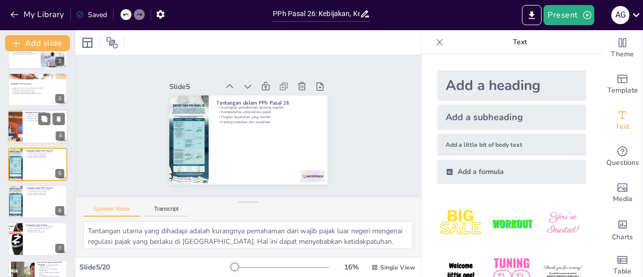
click at [25, 135] on div at bounding box center [38, 127] width 60 height 34
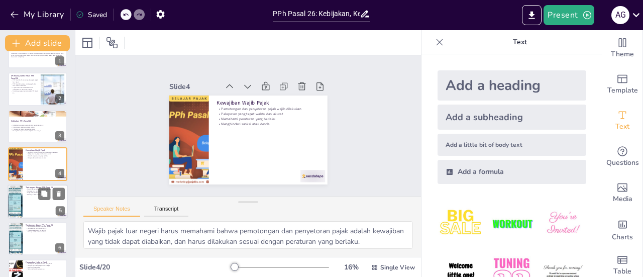
click at [27, 194] on p "Perlunya edukasi dan sosialisasi" at bounding box center [45, 194] width 39 height 2
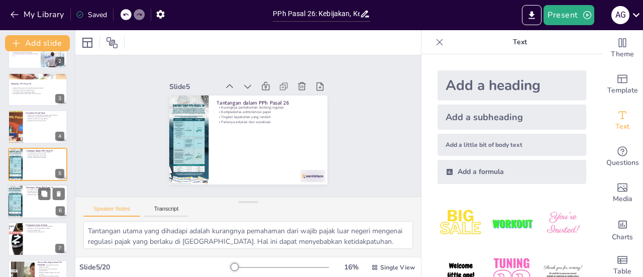
click at [27, 207] on div at bounding box center [38, 201] width 60 height 34
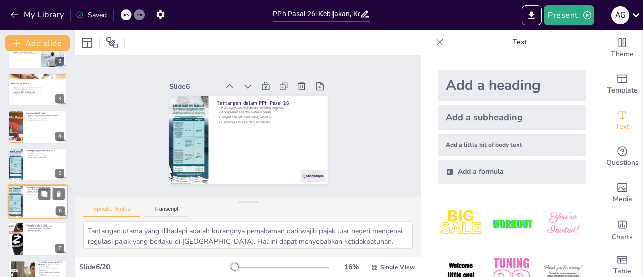
scroll to position [99, 0]
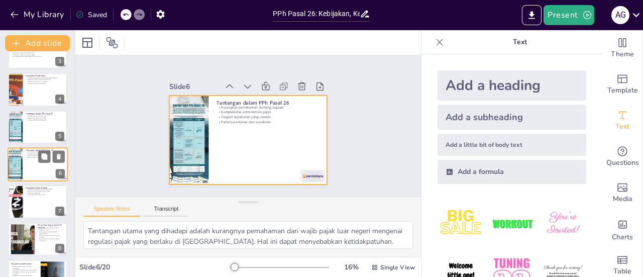
click at [26, 163] on div at bounding box center [38, 164] width 60 height 34
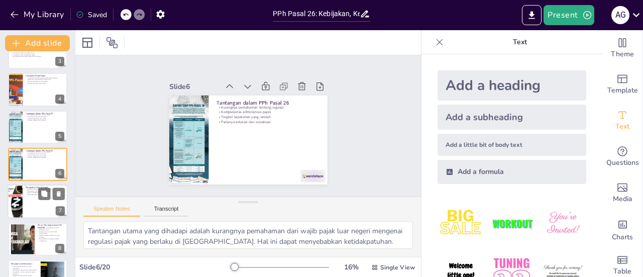
click at [26, 196] on div at bounding box center [38, 202] width 60 height 34
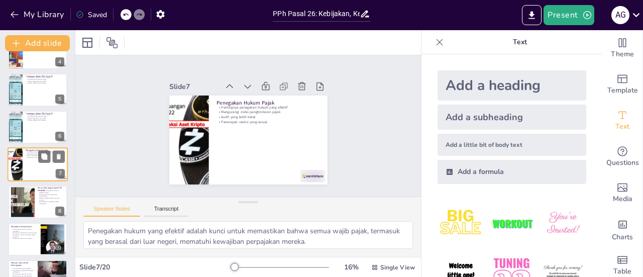
scroll to position [186, 0]
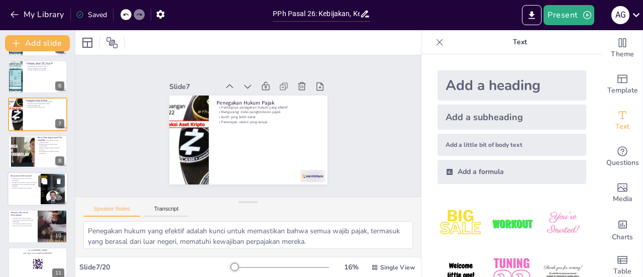
click at [23, 192] on div at bounding box center [38, 189] width 60 height 34
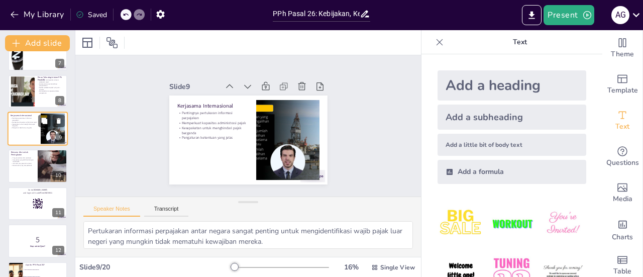
scroll to position [261, 0]
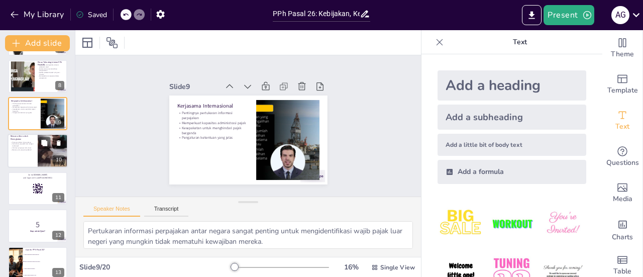
click at [27, 160] on div at bounding box center [38, 151] width 60 height 34
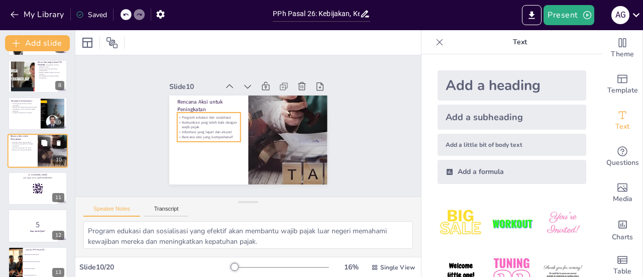
scroll to position [248, 0]
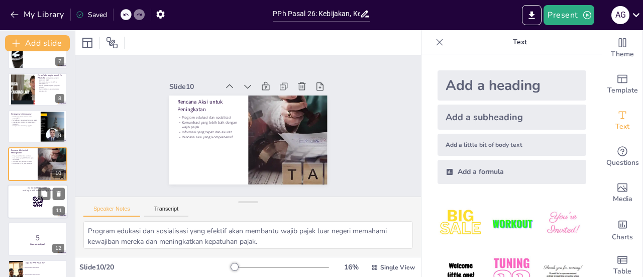
click at [27, 200] on div at bounding box center [38, 201] width 60 height 34
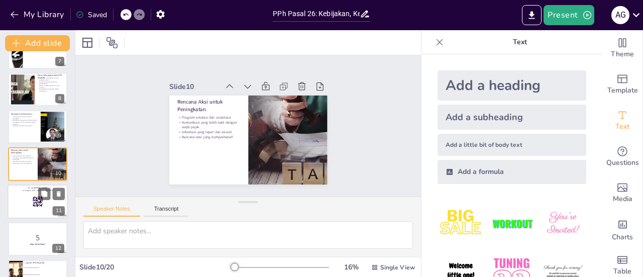
scroll to position [285, 0]
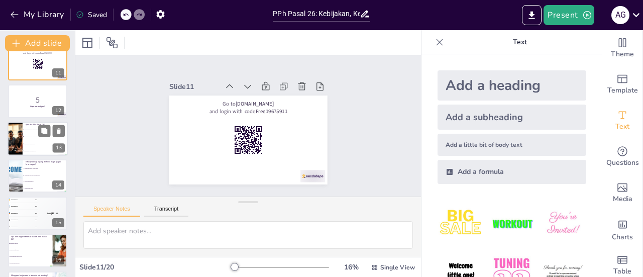
click at [28, 149] on li "Pajak untuk transaksi lokal" at bounding box center [45, 150] width 45 height 7
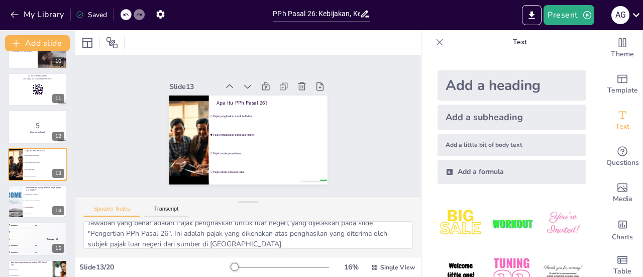
scroll to position [12, 0]
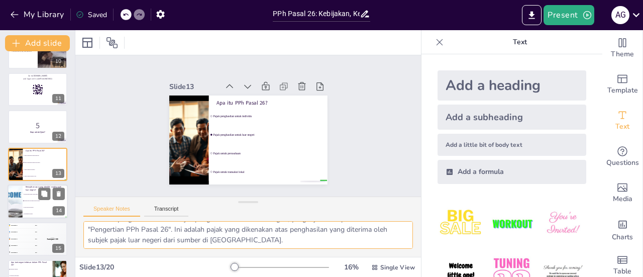
click at [20, 204] on div at bounding box center [15, 201] width 54 height 34
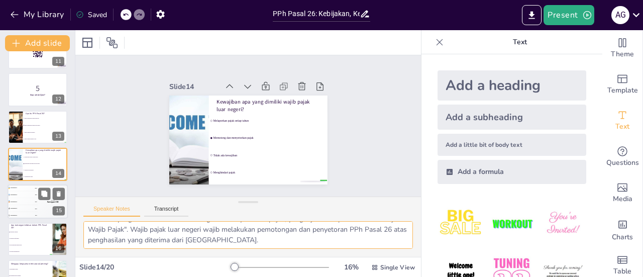
click at [22, 208] on div "4 Participant 4 200" at bounding box center [23, 209] width 30 height 7
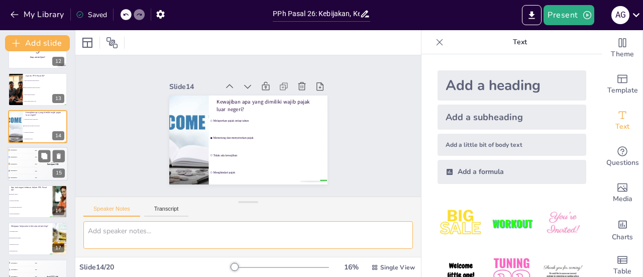
scroll to position [0, 0]
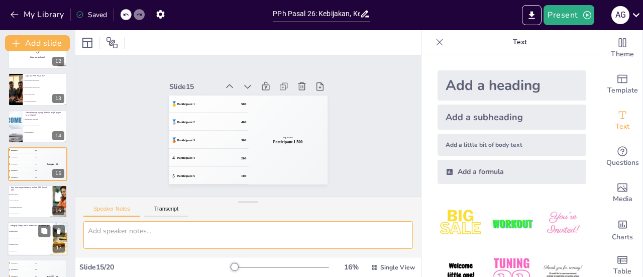
click at [20, 243] on li "Mempercepat proses" at bounding box center [30, 244] width 45 height 7
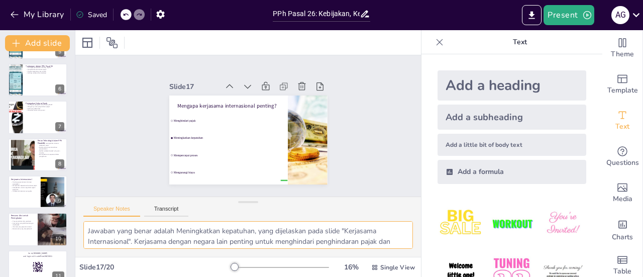
scroll to position [158, 0]
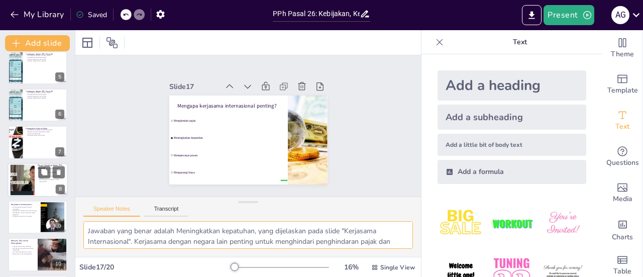
click at [20, 184] on div at bounding box center [22, 179] width 54 height 31
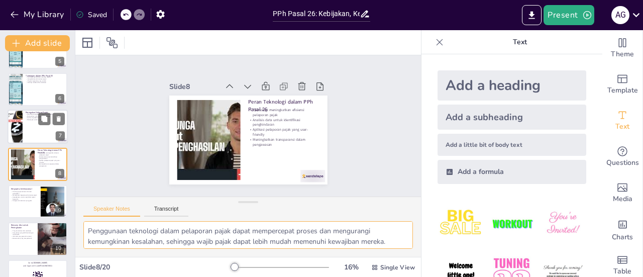
click at [24, 130] on div at bounding box center [38, 127] width 60 height 34
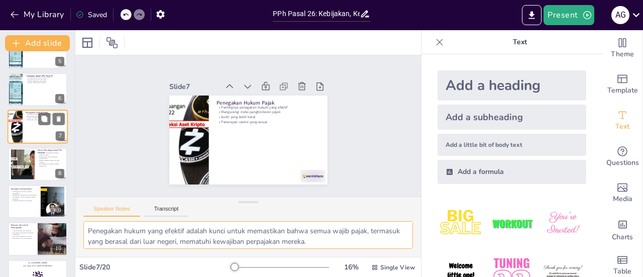
scroll to position [136, 0]
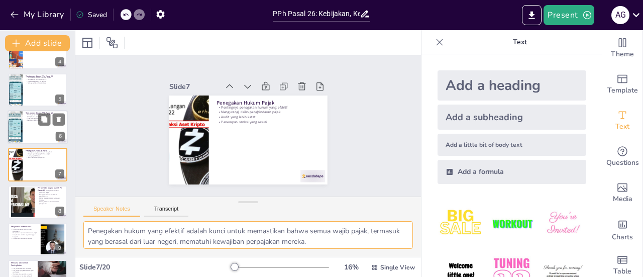
click at [21, 127] on div at bounding box center [15, 127] width 15 height 34
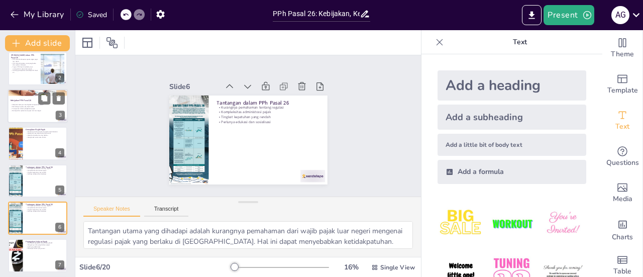
scroll to position [0, 0]
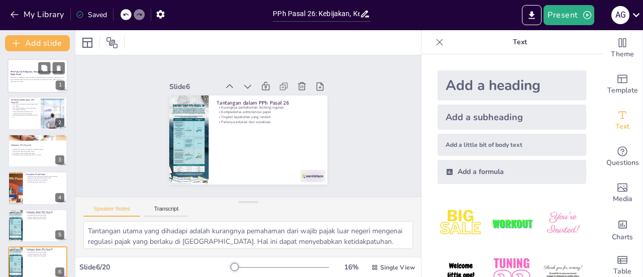
click at [26, 76] on div "Presentasi ini membahas PPh Pasal 26, termasuk kebijakan yang berlaku, kewajiba…" at bounding box center [38, 79] width 54 height 7
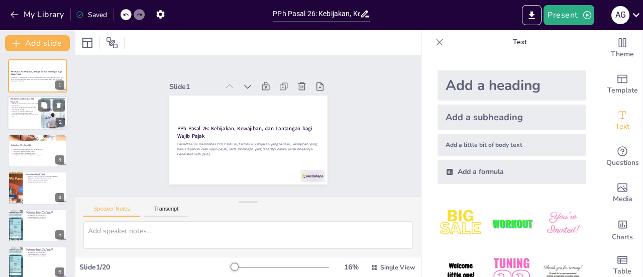
click at [20, 122] on div at bounding box center [38, 113] width 60 height 34
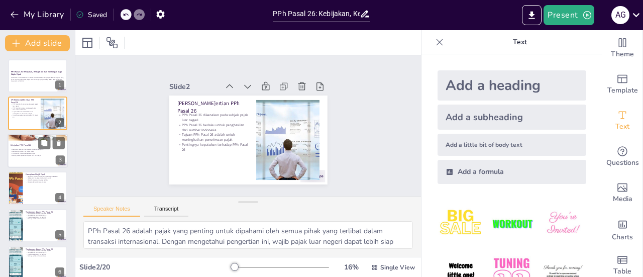
click at [20, 152] on p "Pemotongan pajak yang tepat waktu" at bounding box center [38, 151] width 54 height 2
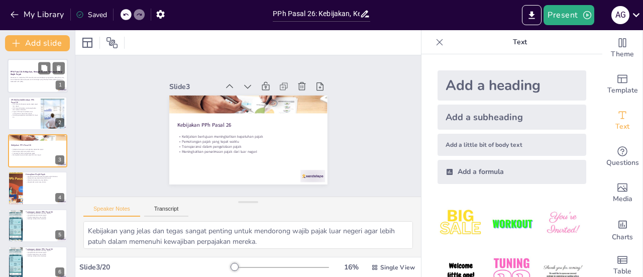
click at [32, 83] on div at bounding box center [38, 76] width 60 height 34
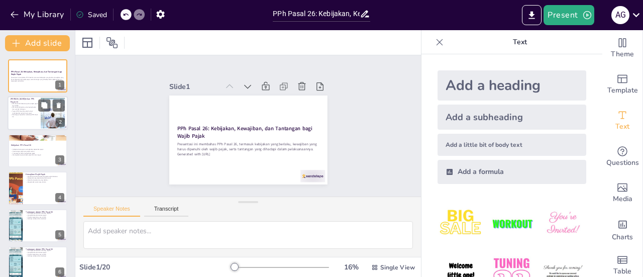
click at [22, 119] on div at bounding box center [38, 113] width 60 height 34
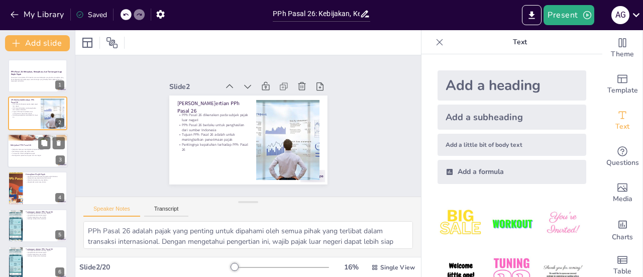
click at [29, 156] on p "Meningkatkan penerimaan pajak dari luar negeri" at bounding box center [38, 155] width 54 height 2
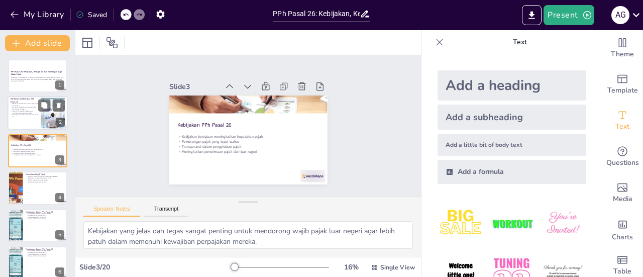
click at [25, 121] on div at bounding box center [38, 113] width 60 height 34
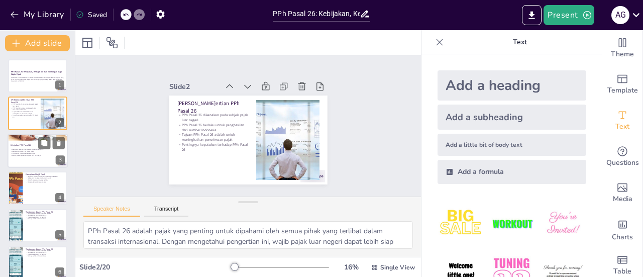
click at [23, 151] on p "Pemotongan pajak yang tepat waktu" at bounding box center [38, 151] width 54 height 2
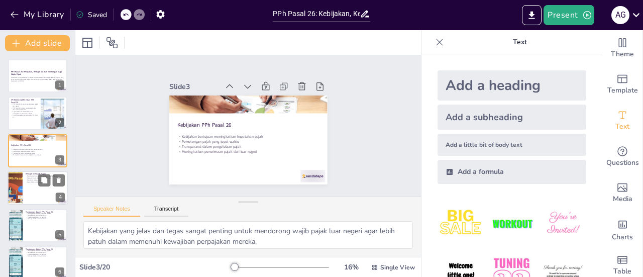
click at [23, 183] on div at bounding box center [38, 188] width 60 height 34
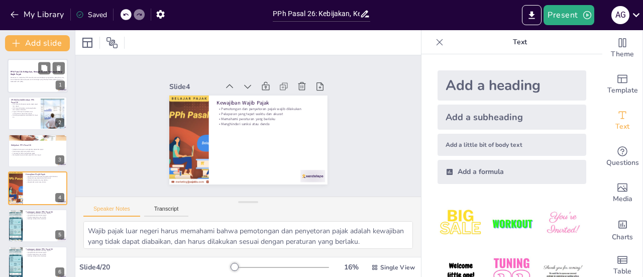
click at [27, 81] on p "Generated with [URL]" at bounding box center [38, 81] width 54 height 2
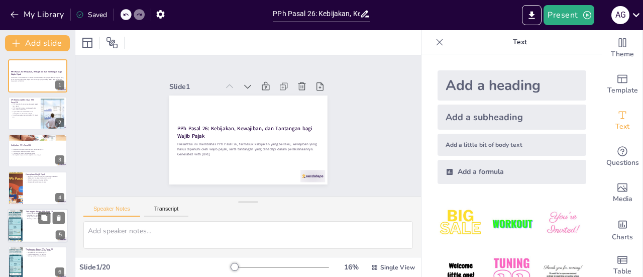
click at [24, 219] on div at bounding box center [38, 226] width 60 height 34
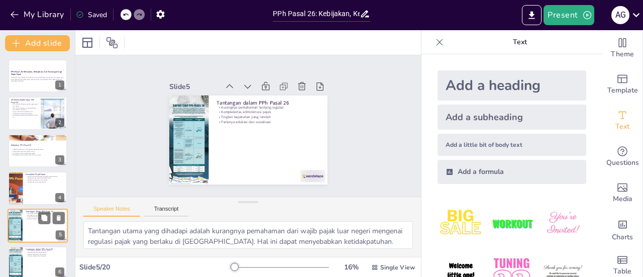
scroll to position [61, 0]
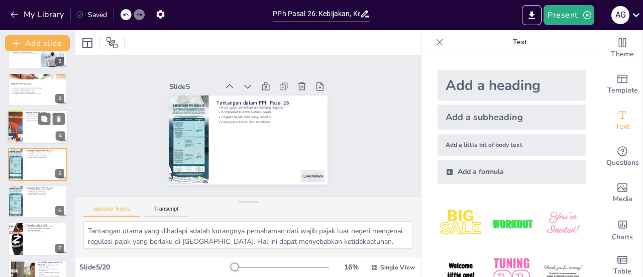
click at [23, 132] on div at bounding box center [38, 127] width 60 height 34
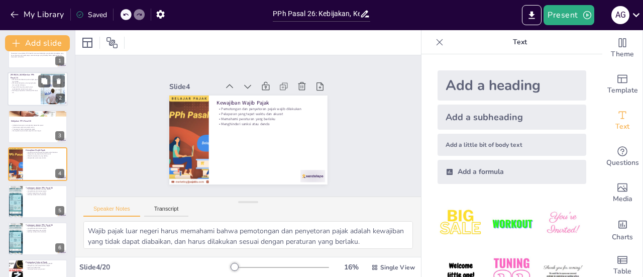
click at [22, 92] on p "Pentingnya kepatuhan terhadap PPh Pasal 26" at bounding box center [24, 92] width 27 height 4
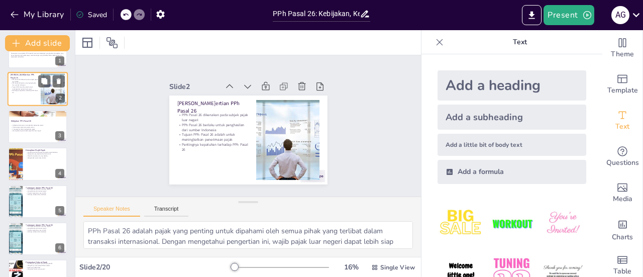
scroll to position [0, 0]
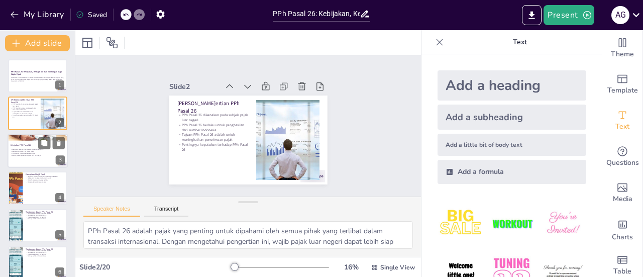
click at [19, 151] on p "Pemotongan pajak yang tepat waktu" at bounding box center [38, 151] width 54 height 2
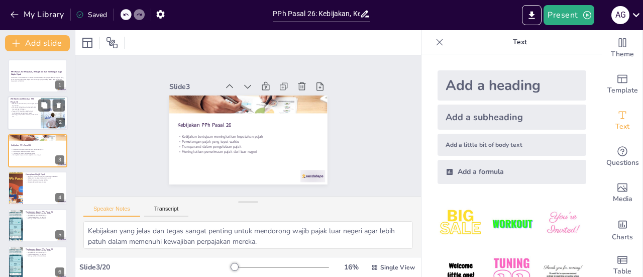
click at [20, 116] on p "Pentingnya kepatuhan terhadap PPh Pasal 26" at bounding box center [24, 116] width 27 height 4
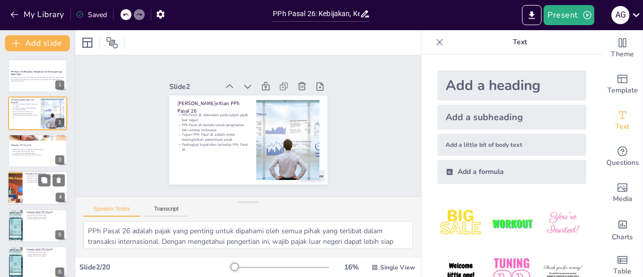
click at [23, 187] on div at bounding box center [38, 188] width 60 height 34
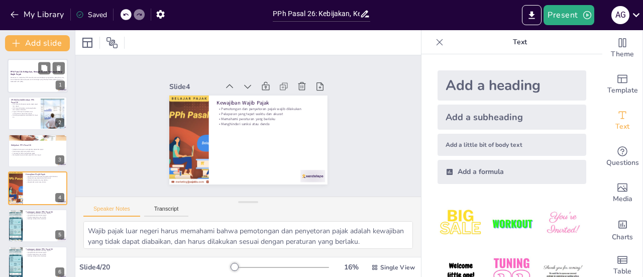
click at [33, 74] on p "PPh Pasal 26: Kebijakan, Kewajiban, dan Tantangan bagi Wajib Pajak" at bounding box center [38, 73] width 54 height 6
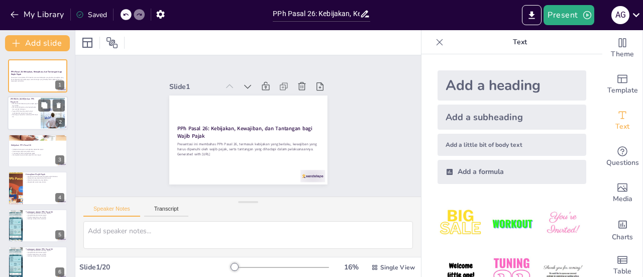
click at [24, 118] on div at bounding box center [38, 113] width 60 height 34
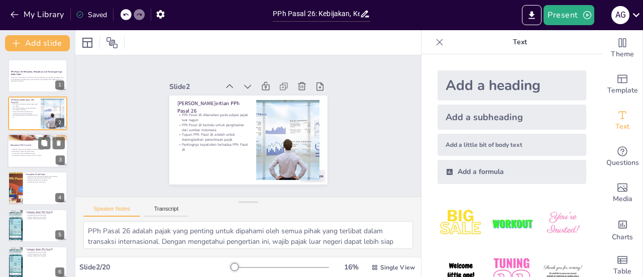
click at [23, 158] on div at bounding box center [38, 151] width 60 height 34
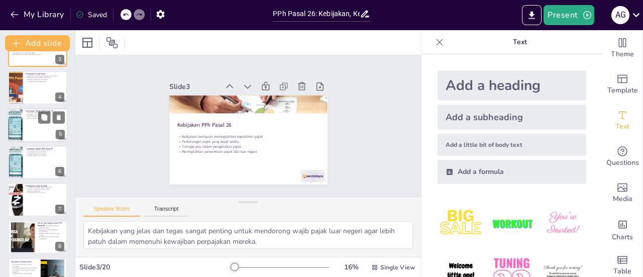
click at [23, 135] on div at bounding box center [38, 125] width 60 height 34
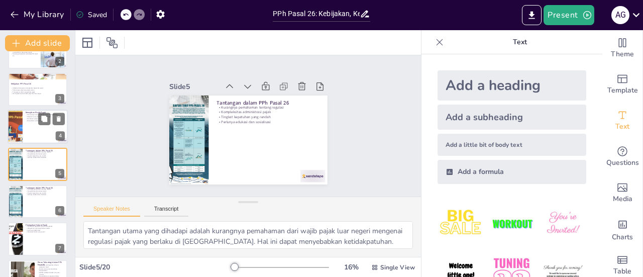
click at [25, 132] on div at bounding box center [38, 127] width 60 height 34
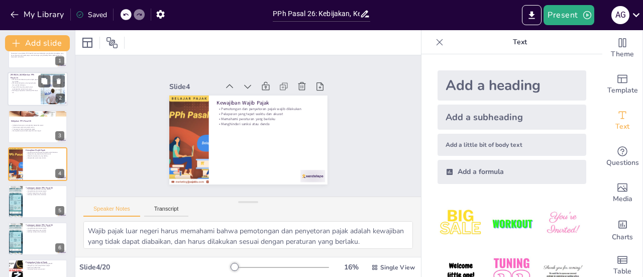
click at [25, 104] on div at bounding box center [38, 89] width 60 height 34
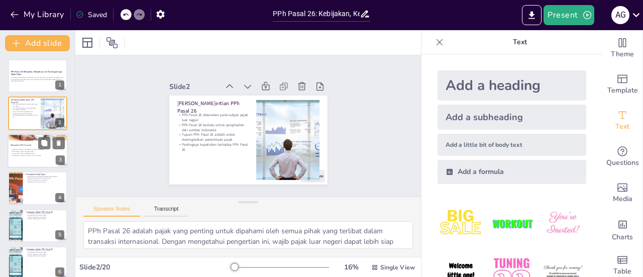
click at [31, 150] on p "Kebijakan bertujuan meningkatkan kepatuhan pajak" at bounding box center [38, 150] width 54 height 2
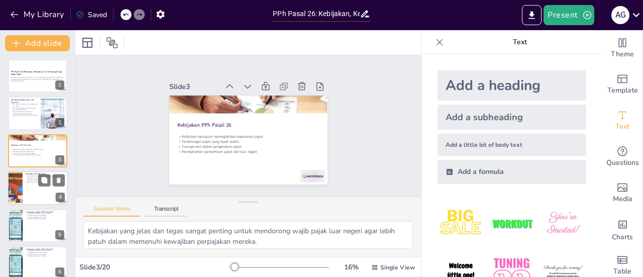
click at [30, 182] on p "Menghindari sanksi atau denda" at bounding box center [45, 182] width 39 height 2
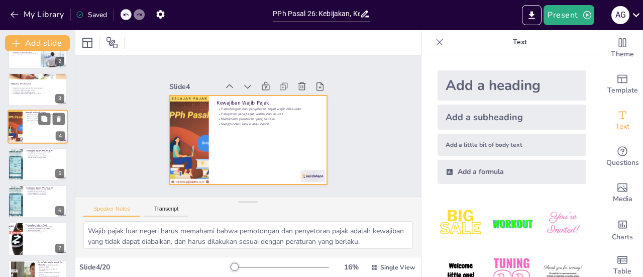
scroll to position [74, 0]
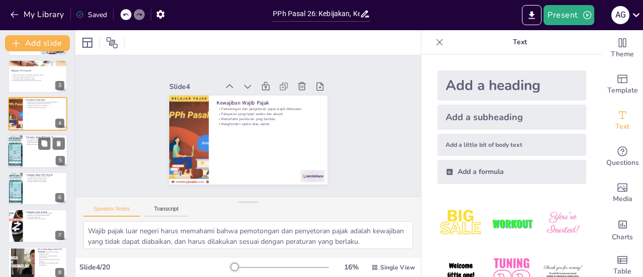
click at [23, 160] on div at bounding box center [38, 151] width 60 height 34
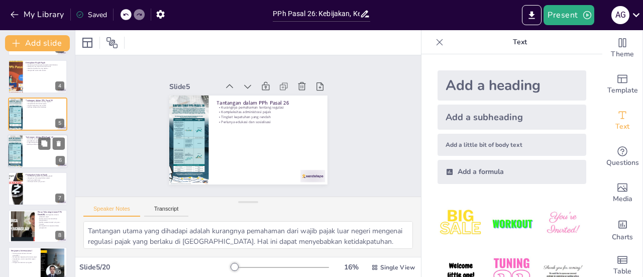
click at [25, 150] on div at bounding box center [38, 151] width 60 height 34
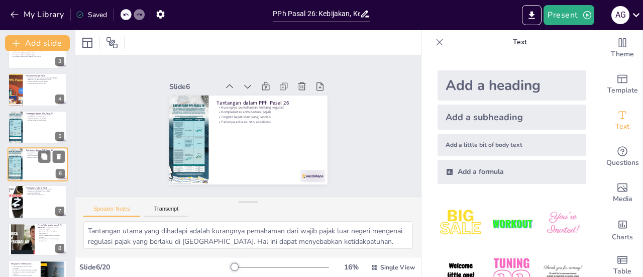
click at [24, 165] on div at bounding box center [38, 164] width 60 height 34
click at [28, 133] on div at bounding box center [38, 127] width 60 height 34
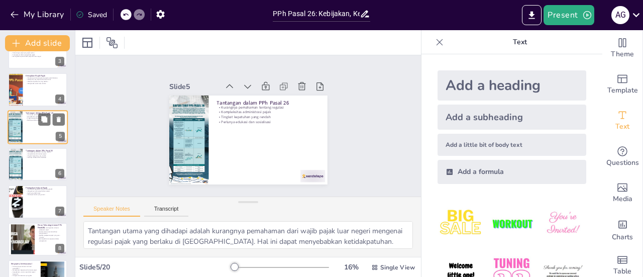
scroll to position [61, 0]
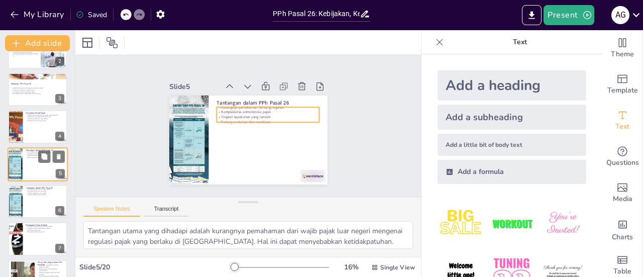
click at [28, 158] on div at bounding box center [38, 164] width 60 height 34
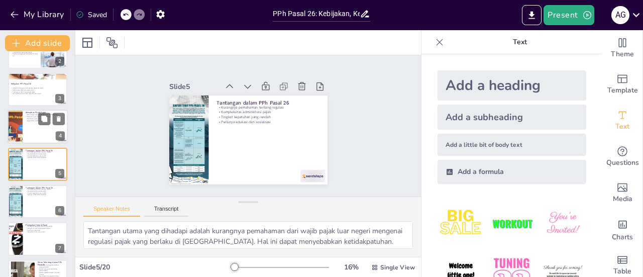
click at [29, 129] on div at bounding box center [38, 127] width 60 height 34
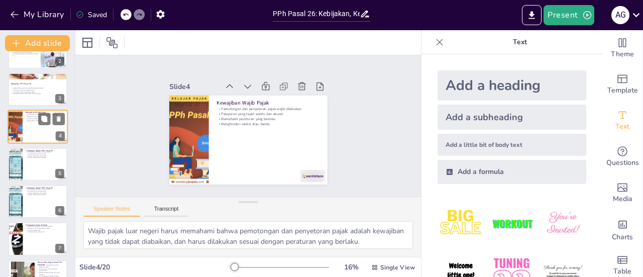
scroll to position [24, 0]
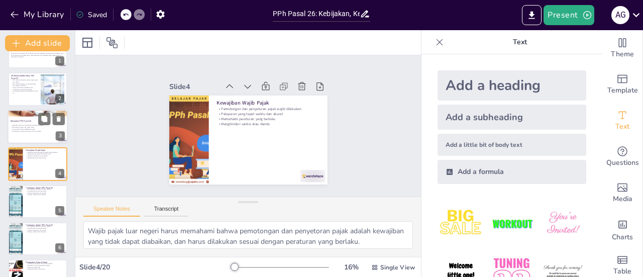
click at [26, 135] on div at bounding box center [38, 127] width 60 height 34
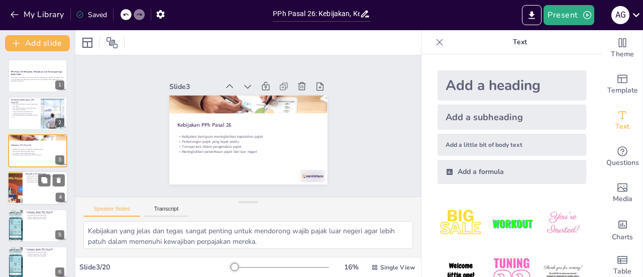
click at [25, 184] on div at bounding box center [38, 188] width 60 height 34
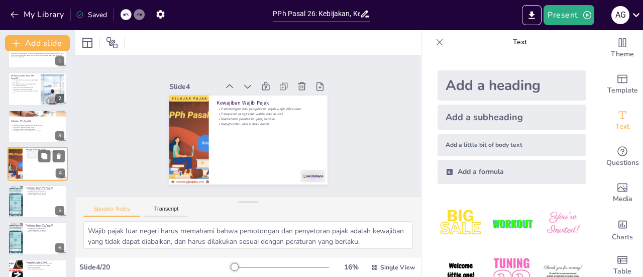
scroll to position [125, 0]
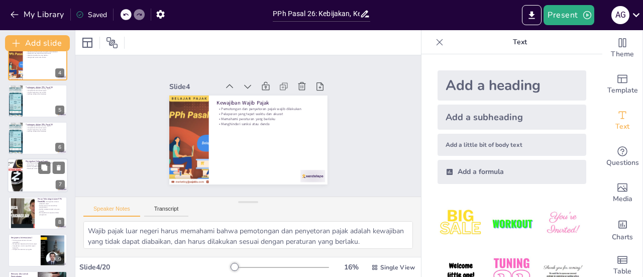
click at [30, 174] on div at bounding box center [38, 176] width 60 height 34
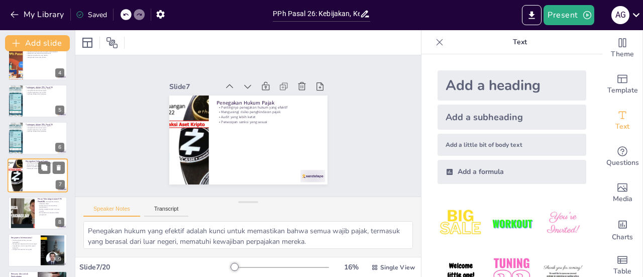
scroll to position [136, 0]
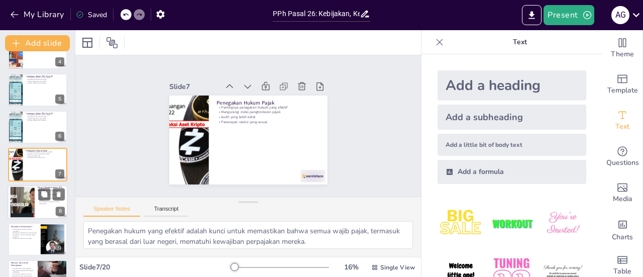
click at [28, 193] on div at bounding box center [22, 201] width 54 height 31
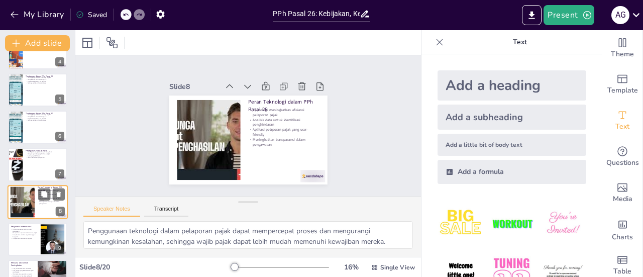
scroll to position [173, 0]
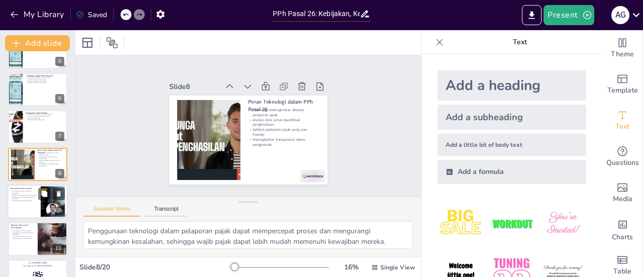
click at [22, 206] on div at bounding box center [38, 201] width 60 height 34
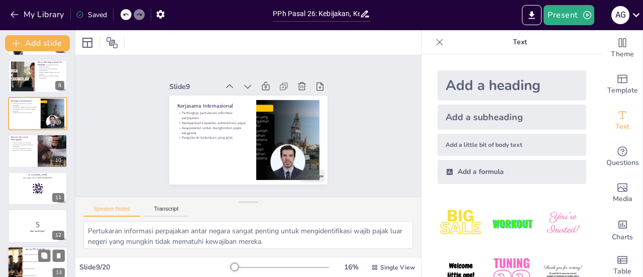
scroll to position [0, 0]
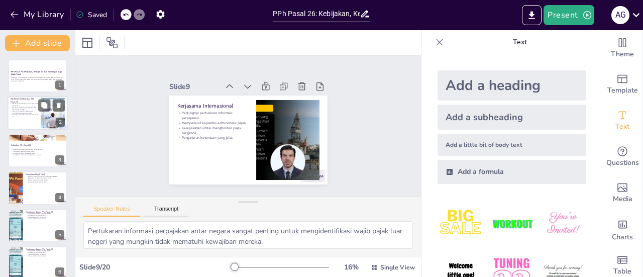
click at [26, 118] on p "Pentingnya kepatuhan terhadap PPh Pasal 26" at bounding box center [24, 116] width 27 height 4
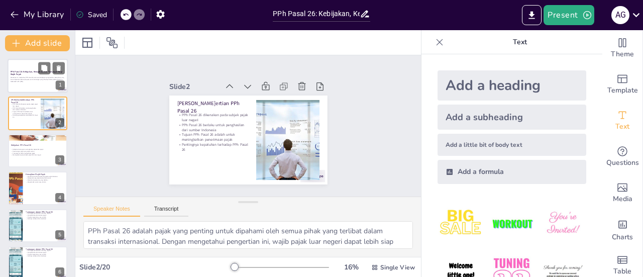
click at [28, 85] on div at bounding box center [38, 76] width 60 height 34
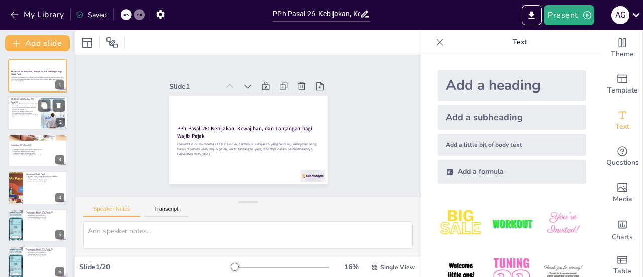
click at [27, 115] on p "Pentingnya kepatuhan terhadap PPh Pasal 26" at bounding box center [24, 116] width 27 height 4
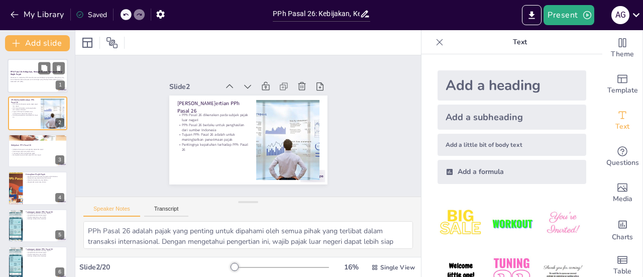
click at [26, 78] on p "Presentasi ini membahas PPh Pasal 26, termasuk kebijakan yang berlaku, kewajiba…" at bounding box center [38, 79] width 54 height 4
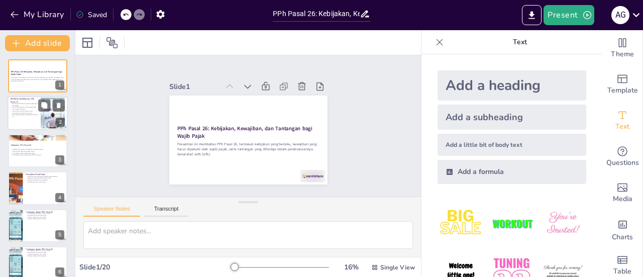
click at [26, 113] on p "Tujuan PPh Pasal 26 adalah untuk meningkatkan penerimaan pajak" at bounding box center [24, 113] width 27 height 4
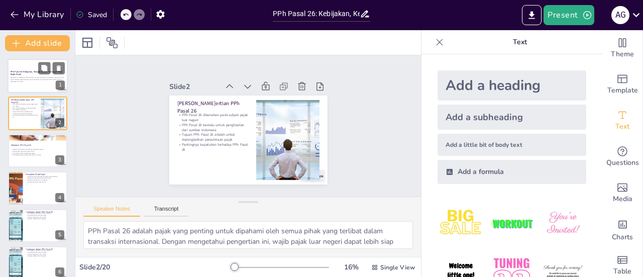
click at [29, 70] on div at bounding box center [38, 76] width 60 height 34
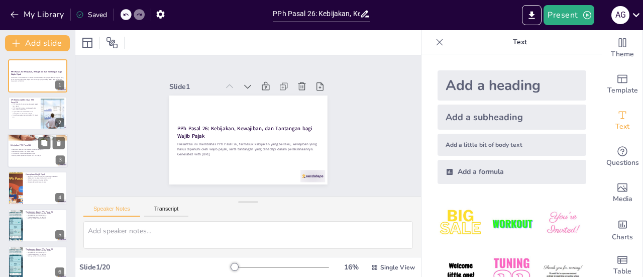
click at [19, 155] on p "Meningkatkan penerimaan pajak dari luar negeri" at bounding box center [38, 155] width 54 height 2
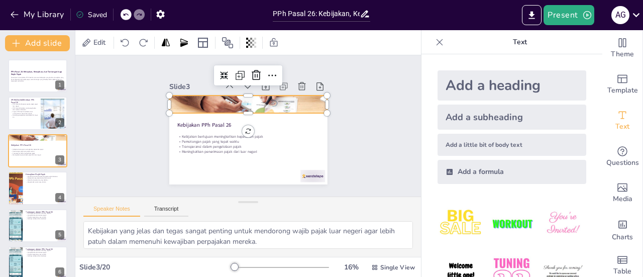
click at [211, 95] on div at bounding box center [248, 104] width 158 height 119
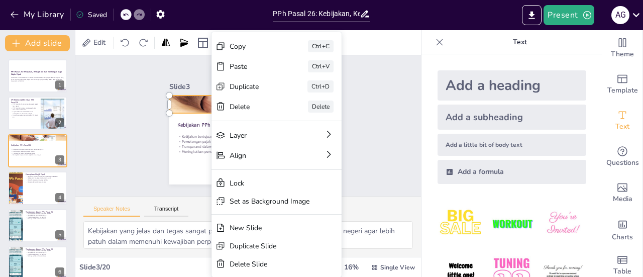
click at [142, 131] on div "Slide 1 PPh Pasal 26: Kebijakan, Kewajiban, dan Tantangan bagi Wajib Pajak Pres…" at bounding box center [248, 125] width 215 height 117
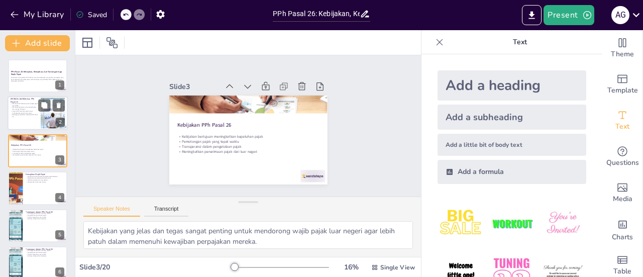
click at [23, 114] on p "Tujuan PPh Pasal 26 adalah untuk meningkatkan penerimaan pajak" at bounding box center [24, 113] width 27 height 4
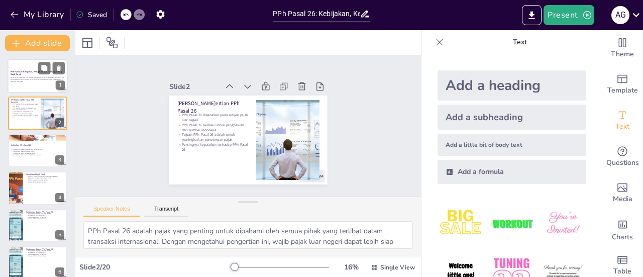
click at [24, 90] on div at bounding box center [38, 76] width 60 height 34
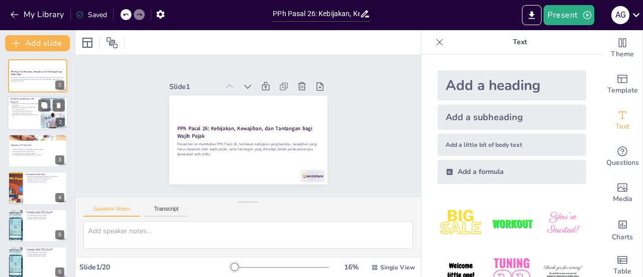
click at [24, 119] on div at bounding box center [38, 113] width 60 height 34
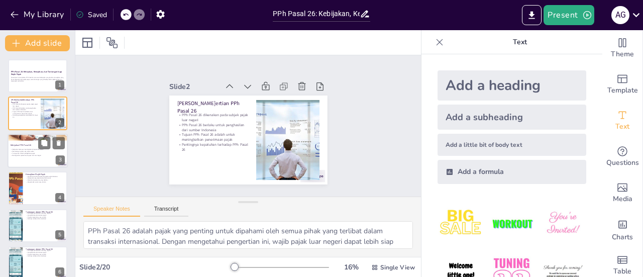
click at [24, 147] on div at bounding box center [38, 151] width 60 height 34
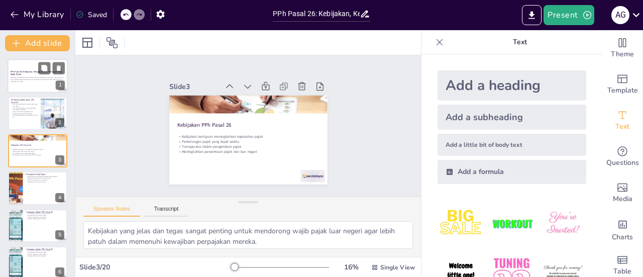
click at [23, 85] on div at bounding box center [38, 76] width 60 height 34
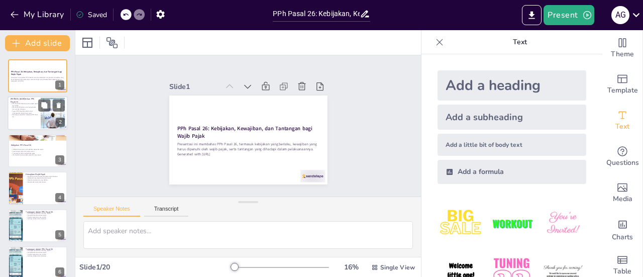
click at [25, 118] on div at bounding box center [38, 113] width 60 height 34
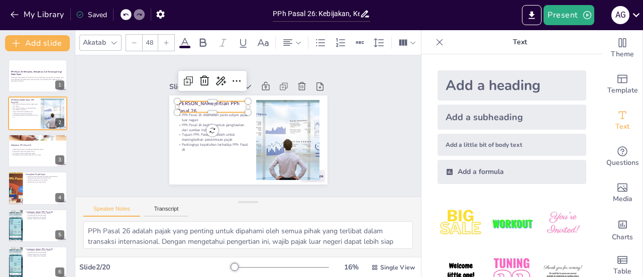
click at [229, 104] on p "[PERSON_NAME]ertian PPh Pasal 26" at bounding box center [215, 103] width 72 height 22
click at [229, 104] on p "[PERSON_NAME]ertian PPh Pasal 26" at bounding box center [212, 107] width 71 height 15
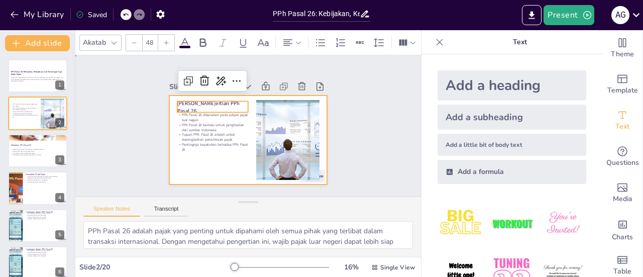
click at [176, 173] on div at bounding box center [246, 139] width 167 height 105
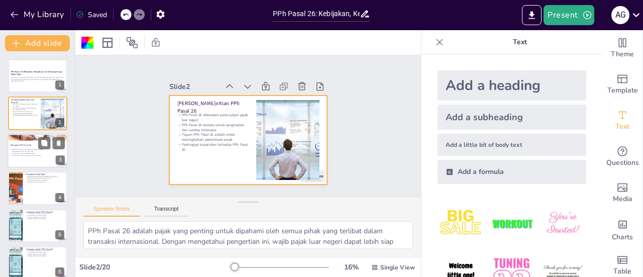
click at [15, 157] on div at bounding box center [38, 151] width 60 height 34
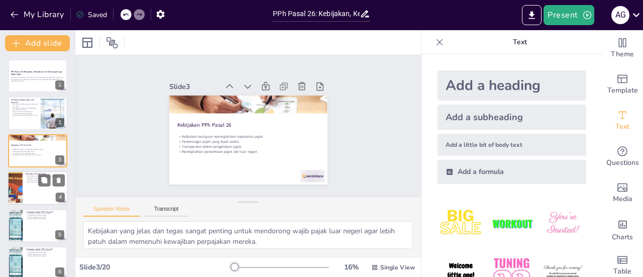
click at [35, 190] on div at bounding box center [38, 188] width 60 height 34
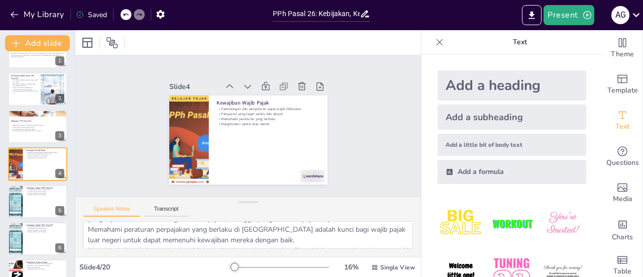
scroll to position [86, 0]
click at [252, 243] on textarea "Wajib pajak luar negeri harus memahami bahwa pemotongan dan penyetoran pajak ad…" at bounding box center [248, 235] width 330 height 28
click at [31, 205] on div at bounding box center [38, 201] width 60 height 34
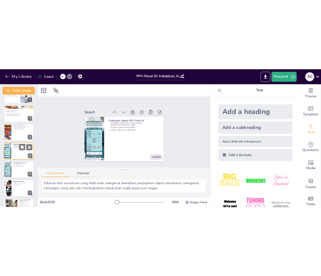
scroll to position [65, 0]
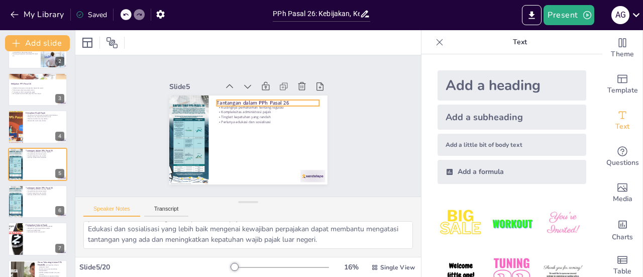
click at [285, 98] on p "Tantangan dalam PPh Pasal 26" at bounding box center [272, 107] width 102 height 29
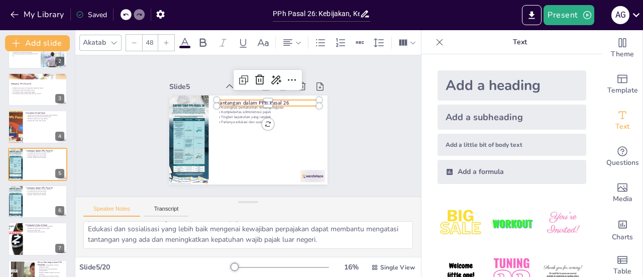
click at [285, 98] on p "Tantangan dalam PPh Pasal 26" at bounding box center [270, 105] width 103 height 18
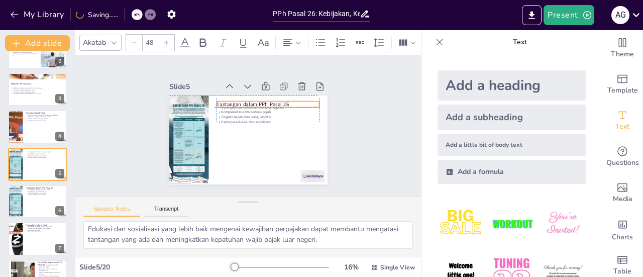
click at [283, 96] on div "Kurangnya pemahaman tentang regulasi Kompleksitas administrasi pajak Tingkat ke…" at bounding box center [246, 139] width 166 height 105
click at [283, 104] on div at bounding box center [269, 113] width 103 height 19
click at [289, 100] on p "Tantangan dalam PPh Pasal 26" at bounding box center [274, 111] width 100 height 39
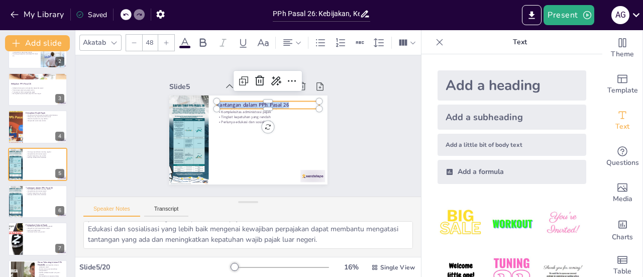
copy p "Tantangan dalam PPh Pasal 26"
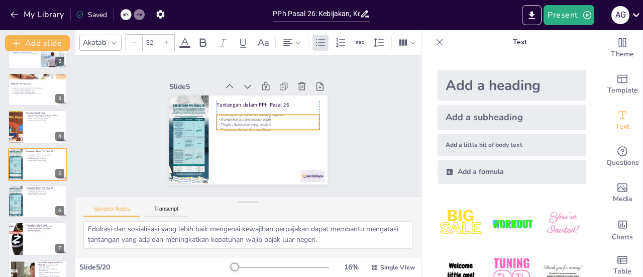
drag, startPoint x: 259, startPoint y: 110, endPoint x: 259, endPoint y: 117, distance: 7.5
click at [259, 117] on p "Kompleksitas administrasi pajak" at bounding box center [268, 122] width 103 height 16
drag, startPoint x: 261, startPoint y: 128, endPoint x: 261, endPoint y: 134, distance: 6.0
click at [261, 136] on div at bounding box center [268, 140] width 103 height 8
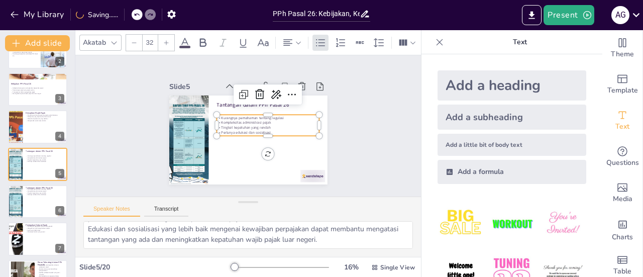
click at [270, 130] on p "Perlunya edukasi dan sosialisasi" at bounding box center [267, 135] width 103 height 16
click at [269, 128] on p "Perlunya edukasi dan sosialisasi" at bounding box center [267, 135] width 103 height 16
click at [269, 130] on p "Perlunya edukasi dan sosialisasi" at bounding box center [268, 132] width 103 height 5
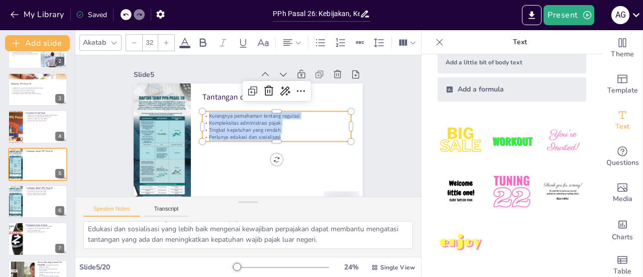
click at [435, 44] on icon at bounding box center [440, 42] width 10 height 10
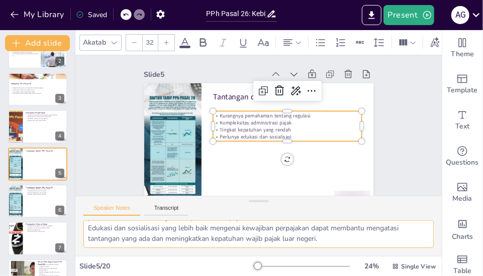
click at [338, 243] on textarea "Tantangan utama yang dihadapi adalah kurangnya pemahaman dari wajib pajak luar …" at bounding box center [258, 235] width 350 height 28
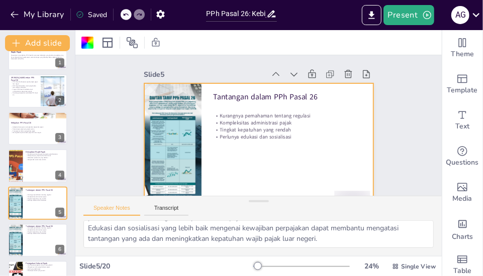
scroll to position [0, 0]
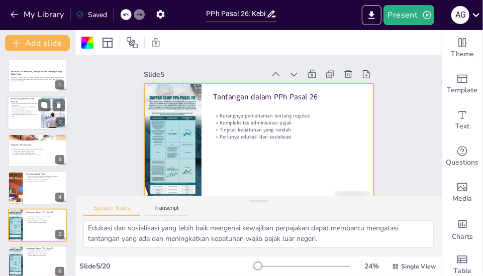
click at [27, 112] on p "Tujuan PPh Pasal 26 adalah untuk meningkatkan penerimaan pajak" at bounding box center [24, 113] width 27 height 4
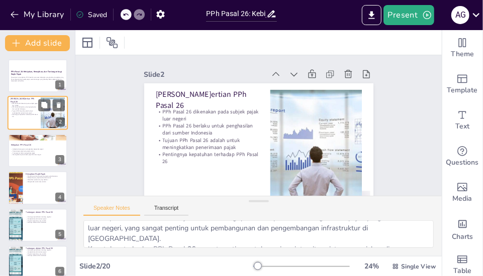
scroll to position [86, 0]
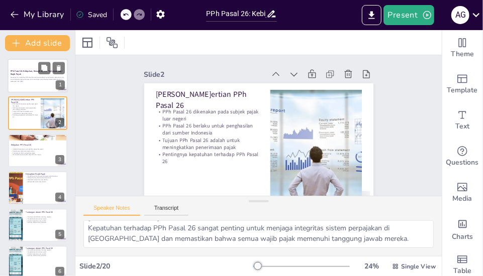
click at [31, 84] on div at bounding box center [38, 76] width 60 height 34
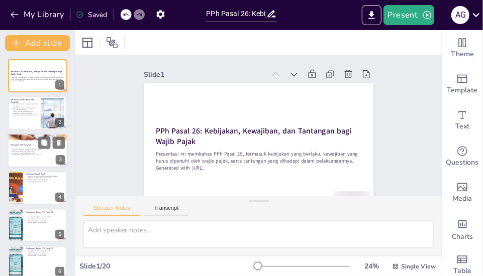
scroll to position [151, 0]
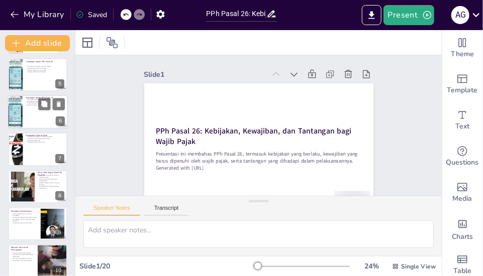
click at [30, 114] on div at bounding box center [38, 112] width 60 height 34
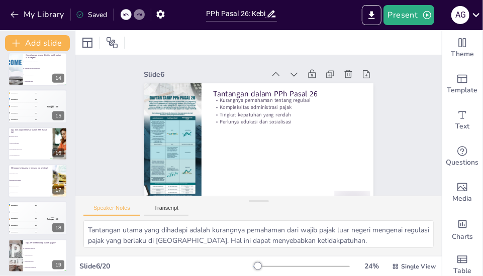
scroll to position [534, 0]
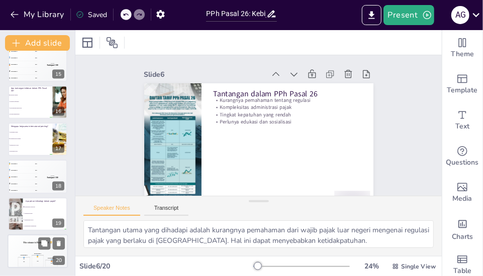
click at [24, 248] on div "The winner is Participant 1 🏆" at bounding box center [38, 243] width 60 height 17
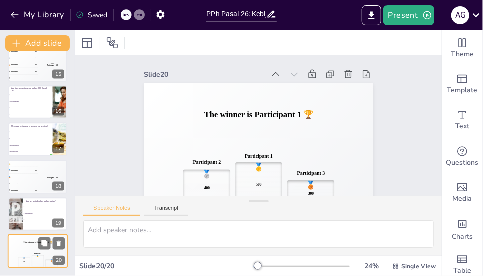
scroll to position [22, 0]
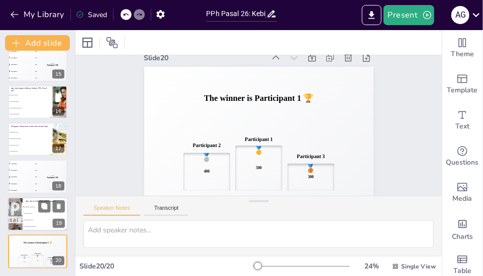
click at [27, 221] on span "Meningkatkan biaya" at bounding box center [45, 221] width 43 height 2
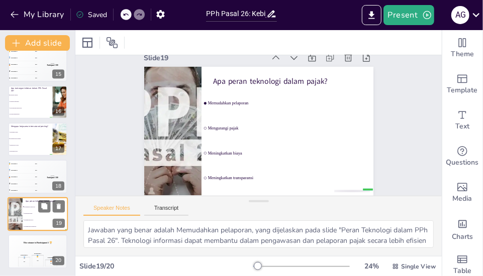
scroll to position [0, 0]
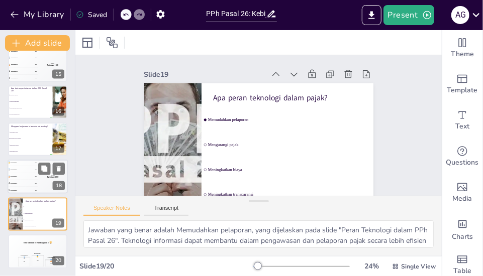
click at [31, 187] on div "5 Participant 5 100" at bounding box center [23, 190] width 30 height 7
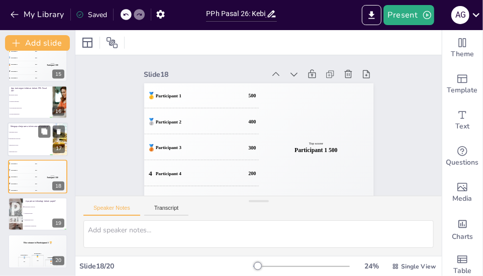
click at [33, 149] on li "Mengurangi biaya" at bounding box center [30, 152] width 45 height 7
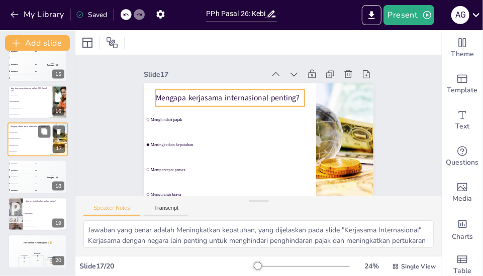
scroll to position [510, 0]
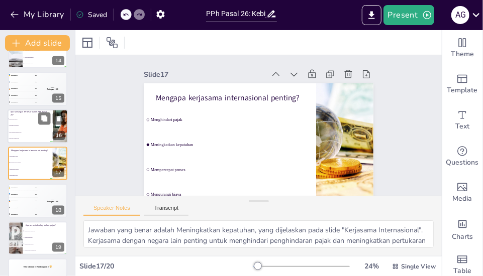
click at [32, 135] on li "Keterlambatan pembayaran" at bounding box center [30, 132] width 45 height 7
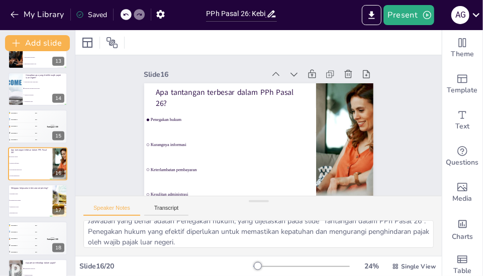
scroll to position [13, 0]
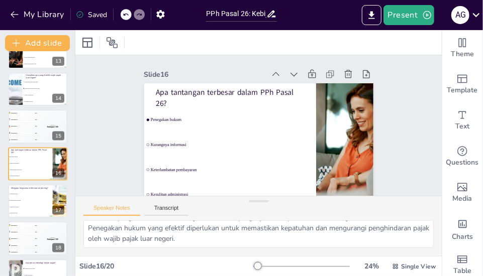
click at [26, 214] on span "Mengurangi biaya" at bounding box center [30, 215] width 43 height 2
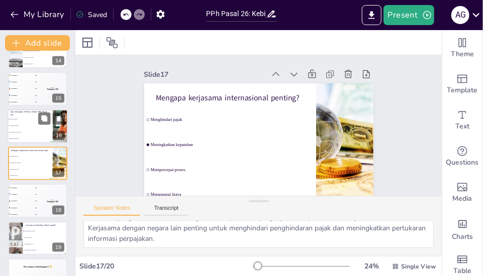
click at [30, 138] on span "Kesulitan administrasi" at bounding box center [30, 139] width 43 height 2
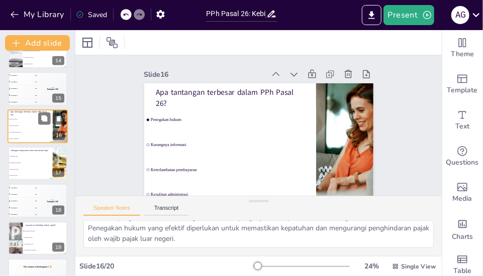
scroll to position [472, 0]
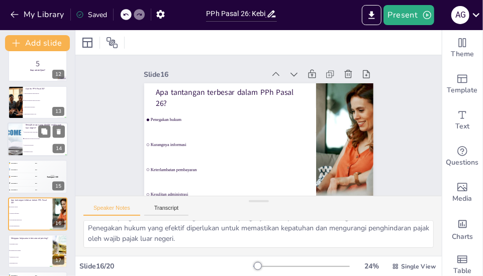
click at [26, 147] on li "Tidak ada kewajiban" at bounding box center [45, 145] width 45 height 7
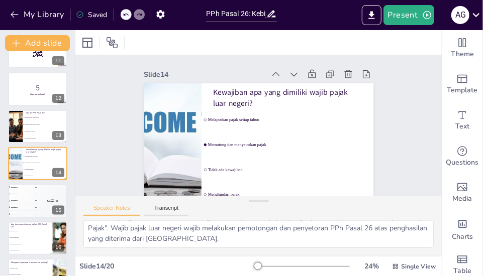
scroll to position [0, 0]
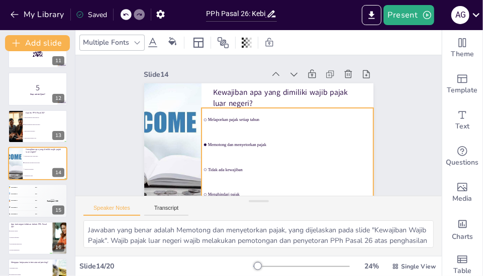
click at [202, 121] on li "Melaporkan pajak setiap tahun" at bounding box center [288, 120] width 172 height 24
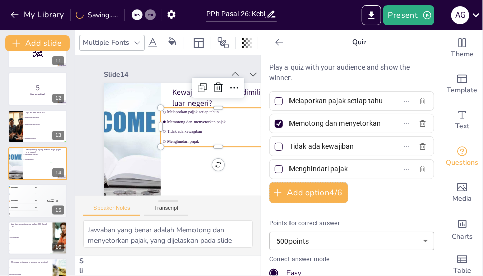
click at [183, 133] on span "Tidak ada kewajiban" at bounding box center [220, 132] width 106 height 5
click at [88, 150] on div "Slide 1 PPh Pasal 26: Kebijakan, Kewajiban, dan Tantangan bagi Wajib Pajak Pres…" at bounding box center [217, 139] width 301 height 186
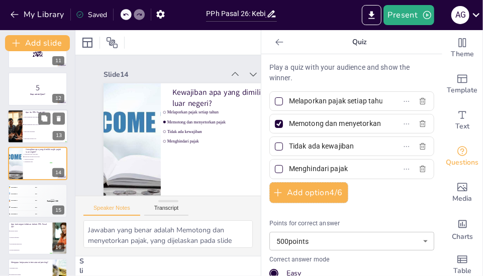
click at [27, 128] on li "Pajak penghasilan untuk luar negeri" at bounding box center [45, 124] width 45 height 7
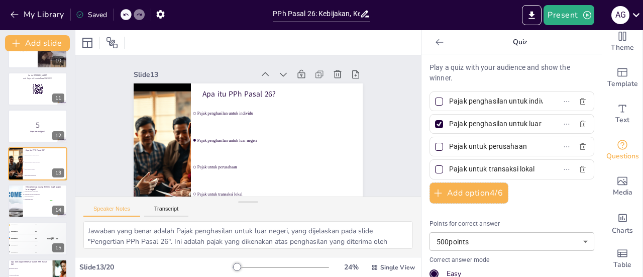
click at [435, 43] on icon at bounding box center [440, 42] width 10 height 10
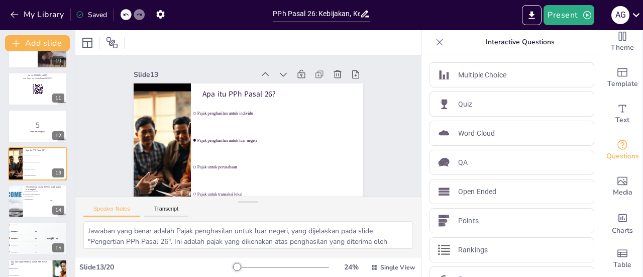
click at [435, 46] on icon at bounding box center [440, 42] width 10 height 10
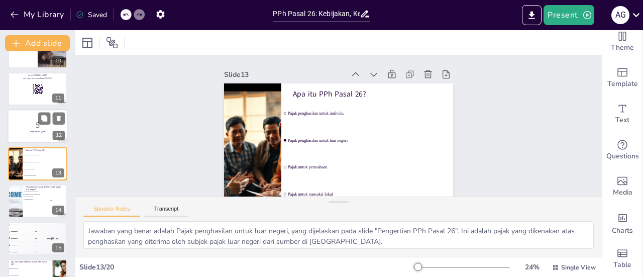
click at [30, 143] on div "5 Siap untuk Quiz? 12" at bounding box center [38, 126] width 60 height 34
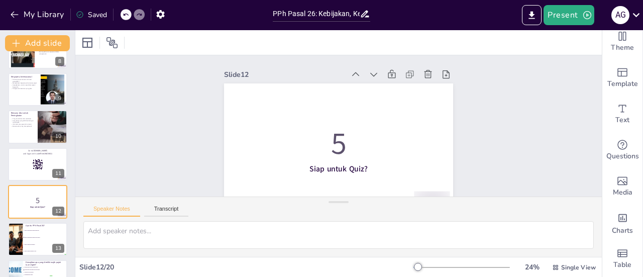
scroll to position [272, 0]
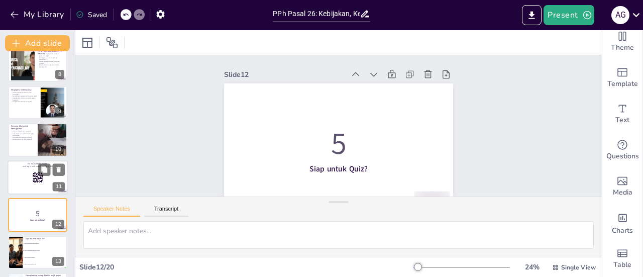
click at [20, 188] on div at bounding box center [38, 177] width 60 height 34
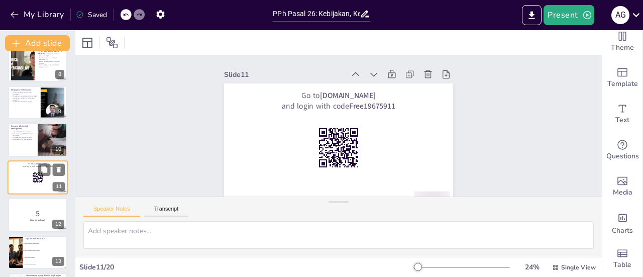
scroll to position [285, 0]
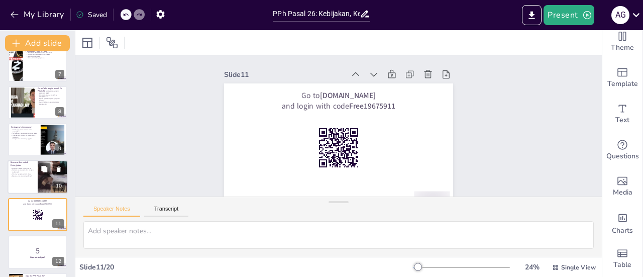
click at [19, 184] on div at bounding box center [38, 177] width 60 height 34
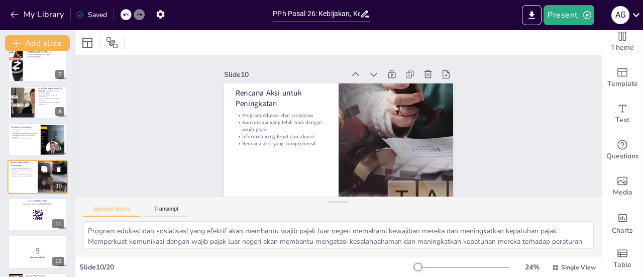
scroll to position [248, 0]
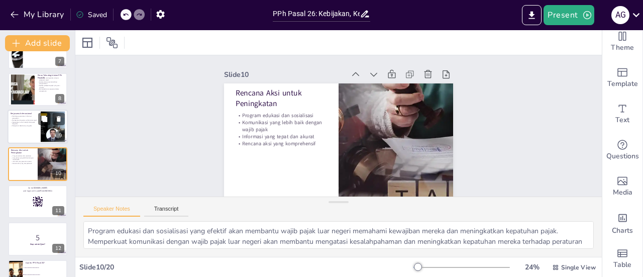
click at [23, 132] on div at bounding box center [38, 127] width 60 height 34
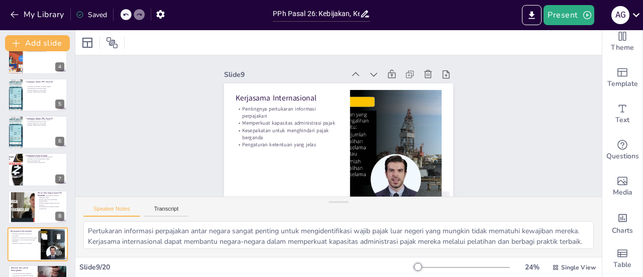
scroll to position [111, 0]
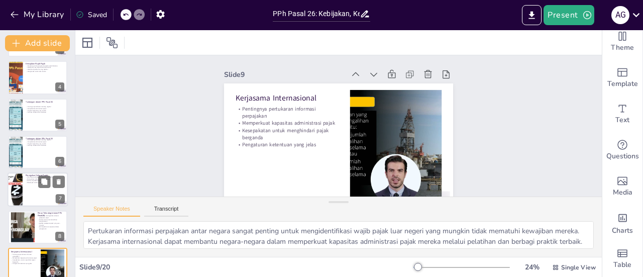
click at [16, 187] on div at bounding box center [15, 190] width 60 height 34
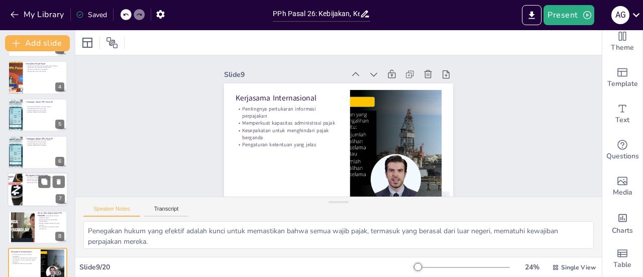
scroll to position [136, 0]
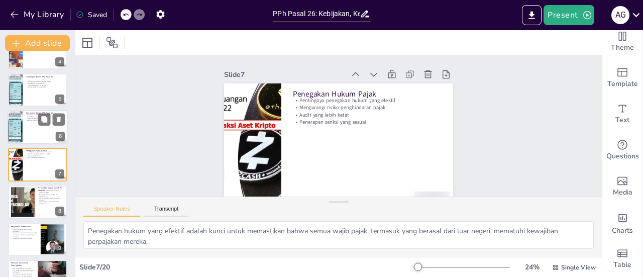
click at [37, 133] on div at bounding box center [38, 127] width 60 height 34
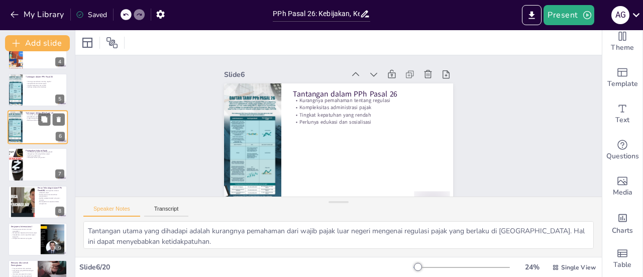
scroll to position [99, 0]
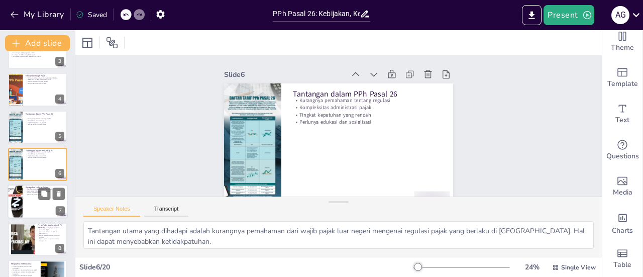
click at [22, 207] on div at bounding box center [15, 202] width 60 height 34
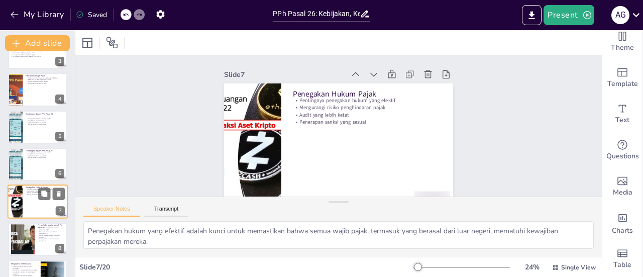
scroll to position [136, 0]
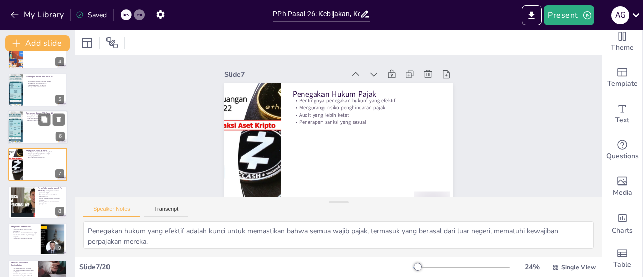
click at [20, 135] on div at bounding box center [15, 127] width 15 height 34
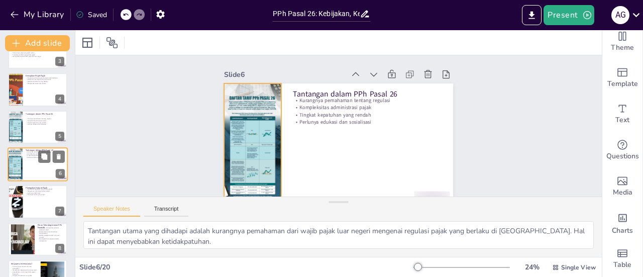
click at [22, 166] on div at bounding box center [15, 164] width 15 height 34
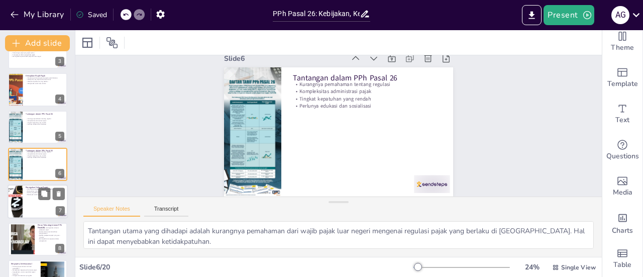
click at [28, 205] on div at bounding box center [38, 202] width 60 height 34
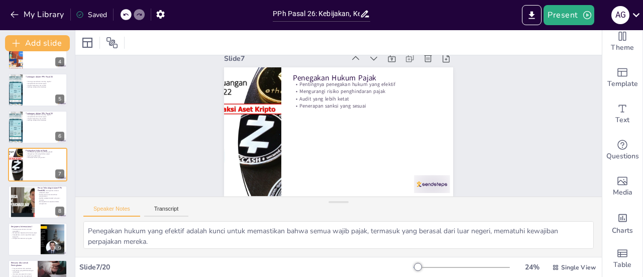
scroll to position [24, 0]
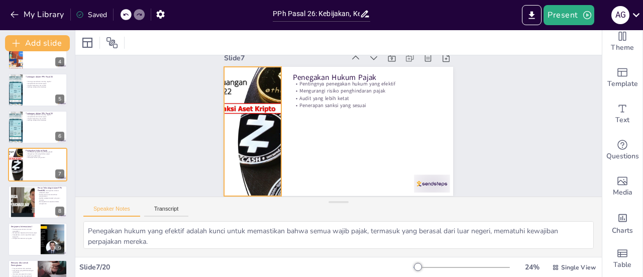
click at [250, 128] on div at bounding box center [252, 122] width 241 height 152
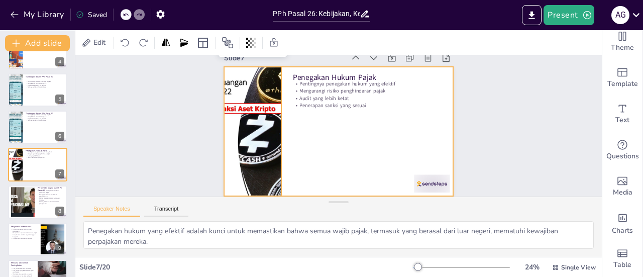
click at [318, 128] on div at bounding box center [338, 131] width 229 height 129
click at [245, 127] on div at bounding box center [252, 131] width 229 height 129
click at [288, 138] on div at bounding box center [338, 131] width 229 height 129
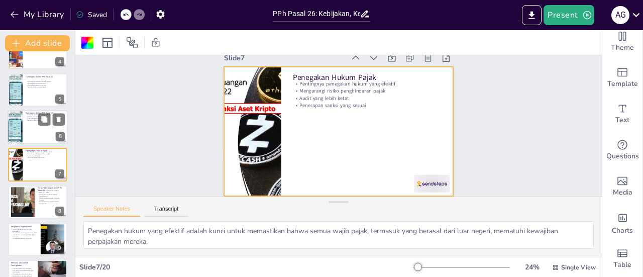
click at [25, 128] on div at bounding box center [38, 127] width 60 height 34
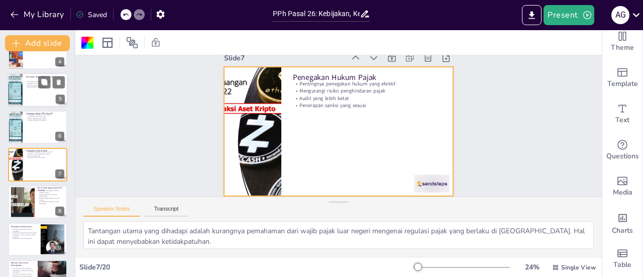
scroll to position [0, 0]
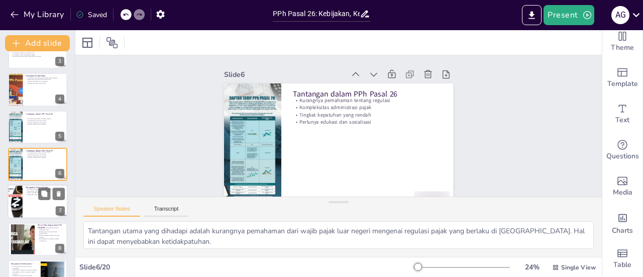
click at [27, 193] on p "Audit yang lebih ketat" at bounding box center [45, 193] width 39 height 2
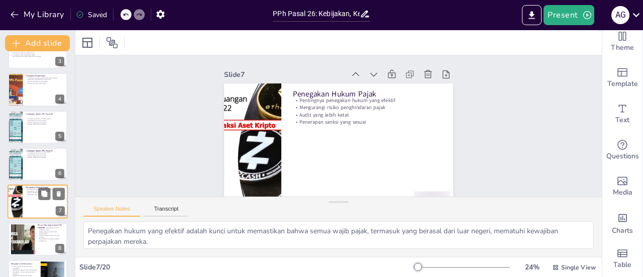
scroll to position [136, 0]
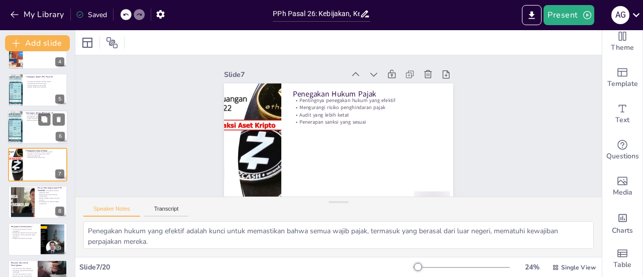
click at [23, 132] on div at bounding box center [38, 127] width 60 height 34
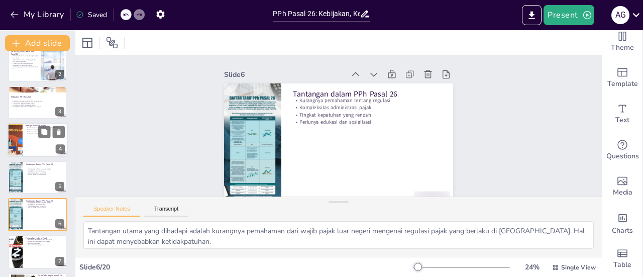
click at [24, 149] on div at bounding box center [38, 140] width 60 height 34
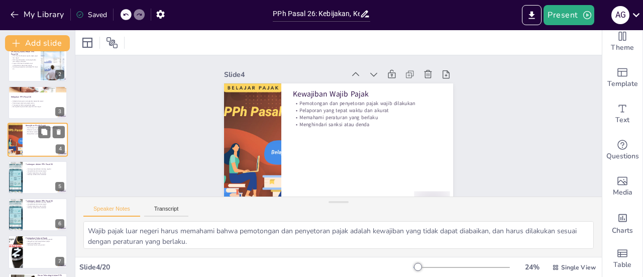
scroll to position [24, 0]
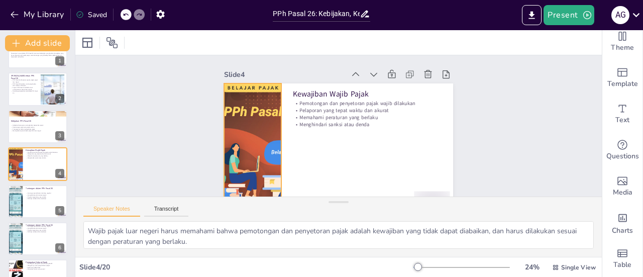
click at [239, 151] on div at bounding box center [252, 147] width 219 height 129
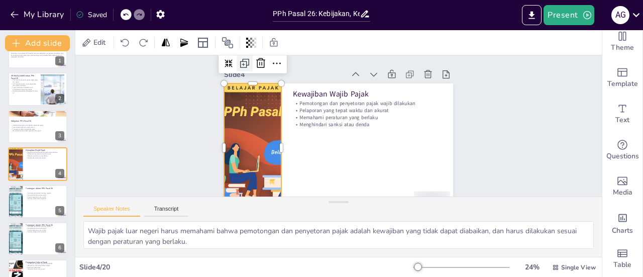
click at [239, 63] on icon at bounding box center [245, 63] width 12 height 12
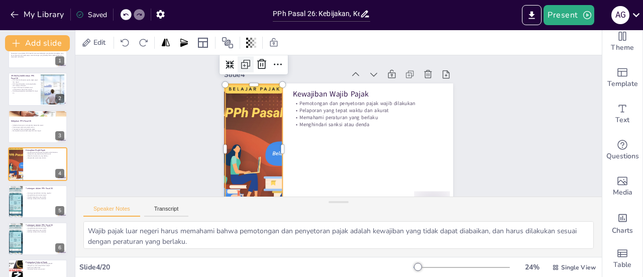
click at [246, 62] on icon at bounding box center [252, 55] width 13 height 13
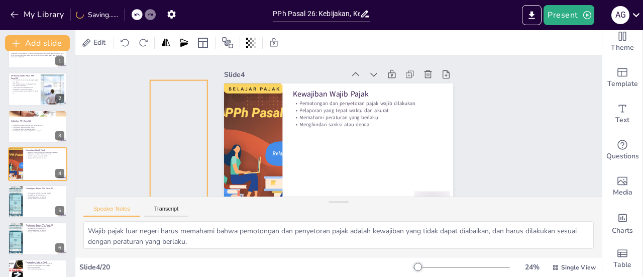
drag, startPoint x: 244, startPoint y: 123, endPoint x: 168, endPoint y: 115, distance: 76.9
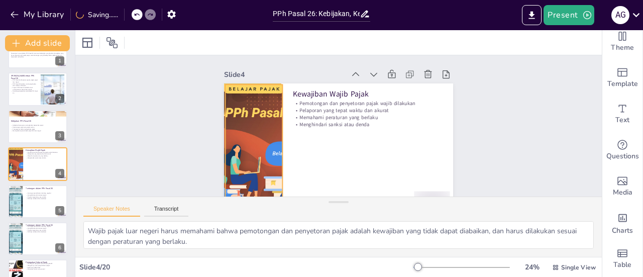
click at [241, 116] on div at bounding box center [251, 139] width 231 height 151
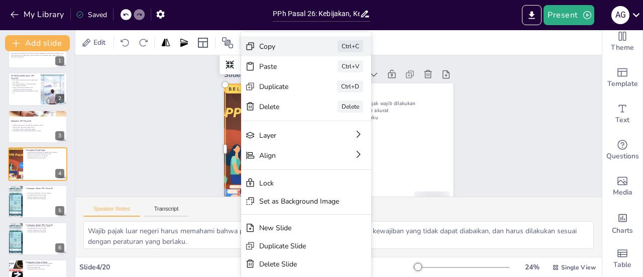
click at [335, 97] on div "Copy" at bounding box center [360, 102] width 50 height 10
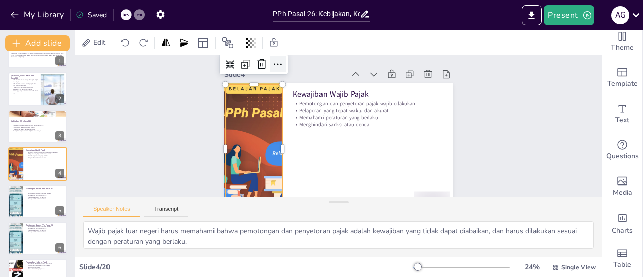
click at [272, 61] on icon at bounding box center [278, 64] width 12 height 12
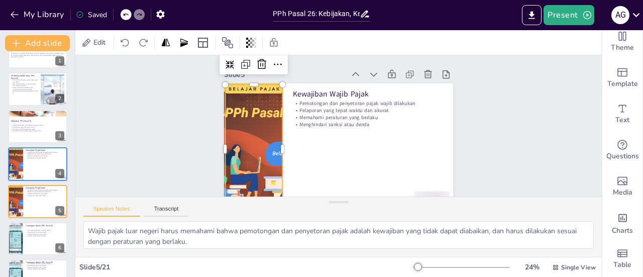
click at [253, 152] on div at bounding box center [253, 148] width 219 height 129
click at [272, 67] on icon at bounding box center [278, 64] width 12 height 12
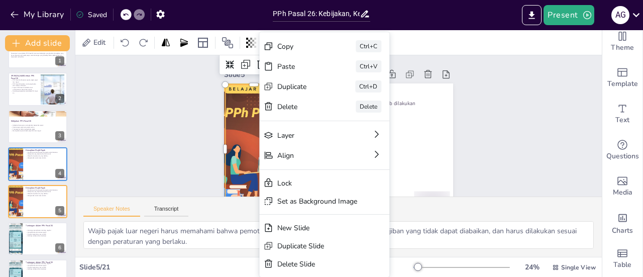
click at [230, 158] on div at bounding box center [253, 148] width 219 height 129
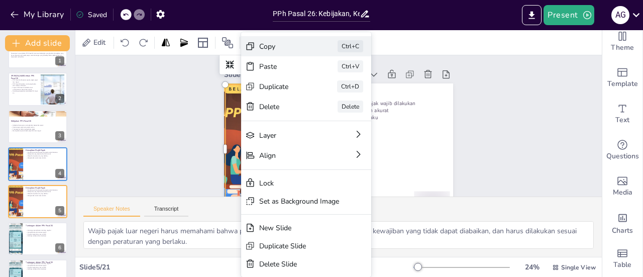
click at [415, 104] on div "Ctrl+C" at bounding box center [428, 111] width 27 height 15
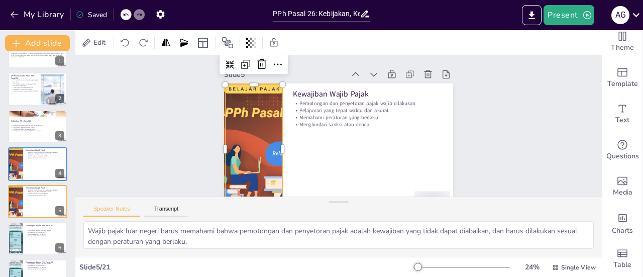
click at [249, 160] on div at bounding box center [253, 148] width 219 height 129
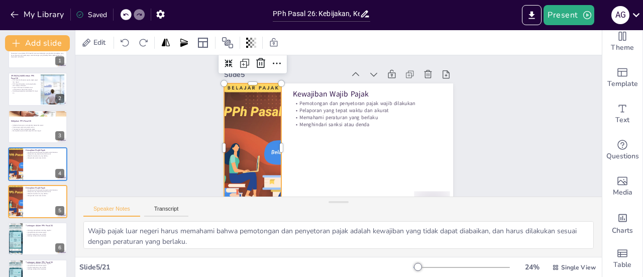
click at [223, 121] on div at bounding box center [252, 147] width 219 height 129
click at [33, 248] on div at bounding box center [38, 239] width 60 height 34
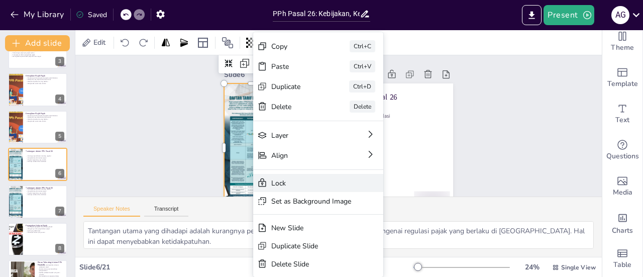
click at [335, 234] on div "Lock" at bounding box center [375, 243] width 80 height 18
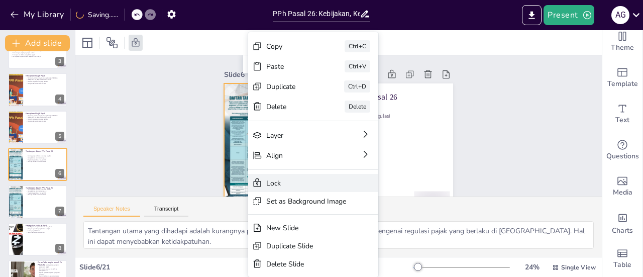
click at [324, 229] on div "Lock" at bounding box center [389, 238] width 130 height 18
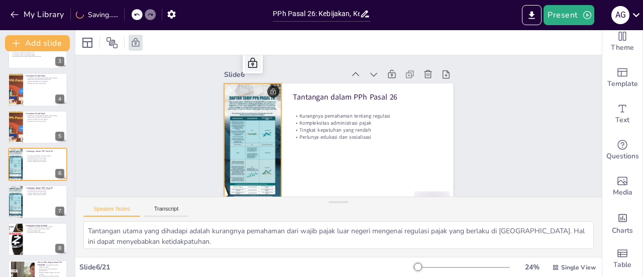
click at [249, 65] on icon at bounding box center [253, 63] width 12 height 12
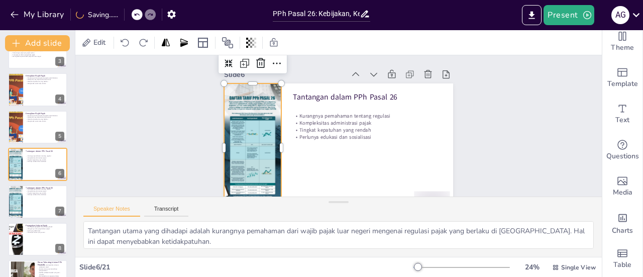
click at [249, 106] on div at bounding box center [252, 148] width 57 height 130
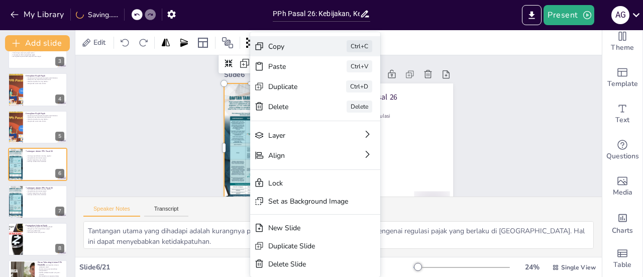
click at [344, 97] on div "Copy" at bounding box center [369, 102] width 50 height 10
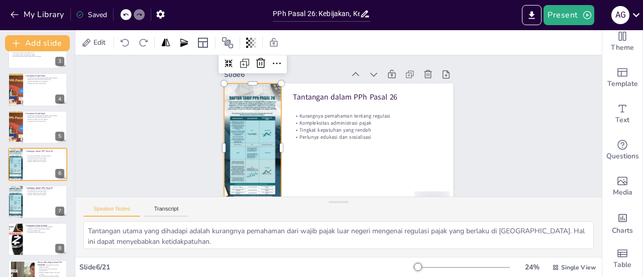
click at [256, 156] on div at bounding box center [252, 148] width 57 height 130
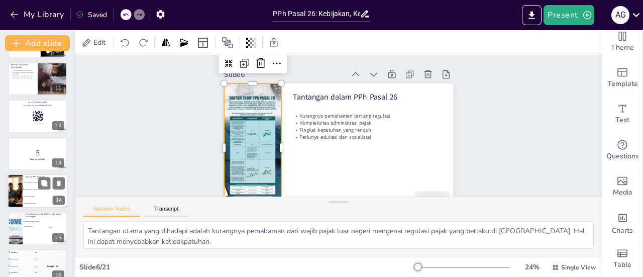
scroll to position [400, 0]
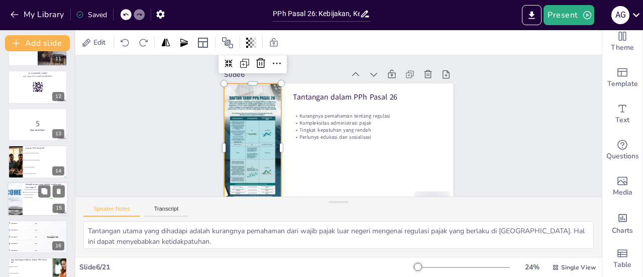
click at [31, 202] on div at bounding box center [38, 199] width 60 height 34
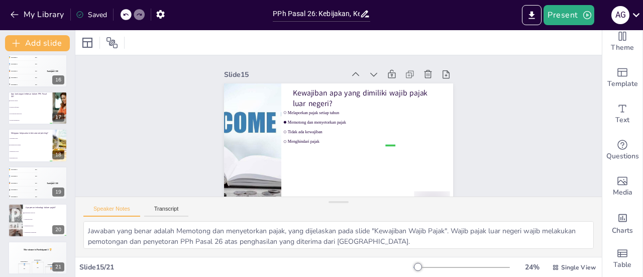
scroll to position [571, 0]
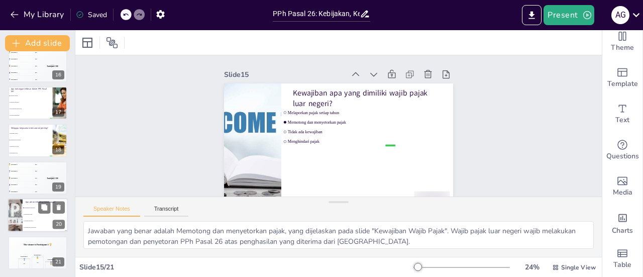
click at [33, 207] on span "Memudahkan pelaporan" at bounding box center [45, 208] width 43 height 2
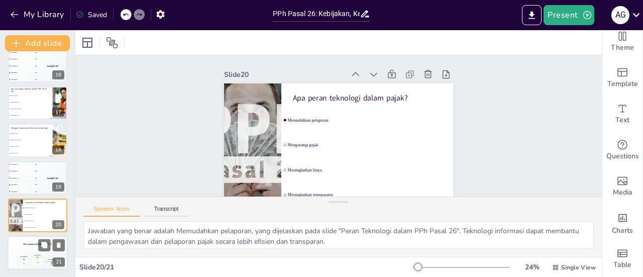
click at [36, 249] on div "The winner is Participant 1 🏆" at bounding box center [38, 244] width 60 height 17
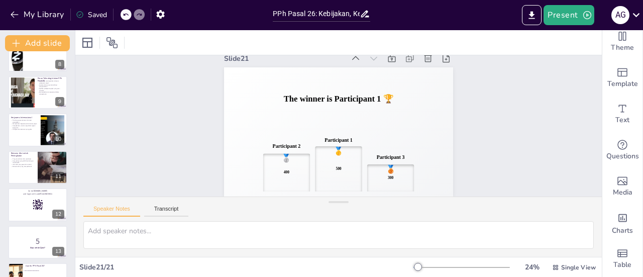
scroll to position [269, 0]
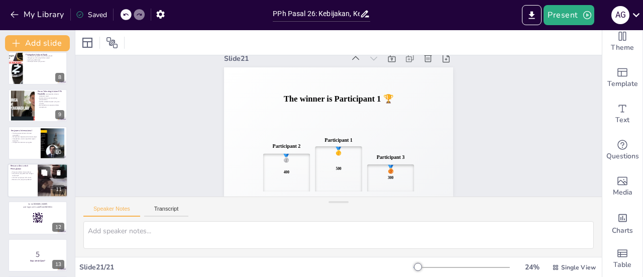
click at [18, 180] on div "Program edukasi dan sosialisasi Komunikasi yang lebih baik dengan wajib pajak I…" at bounding box center [23, 175] width 24 height 11
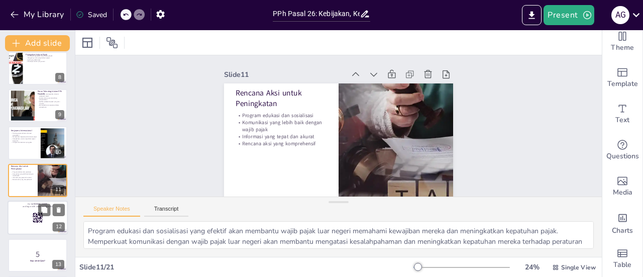
click at [25, 222] on div at bounding box center [38, 218] width 60 height 34
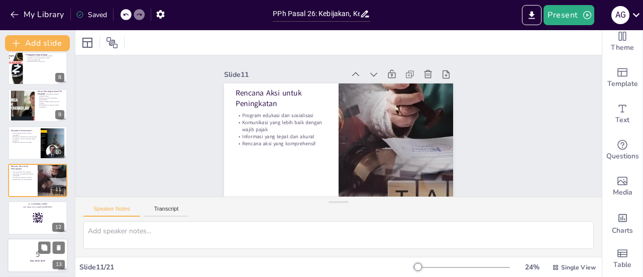
scroll to position [323, 0]
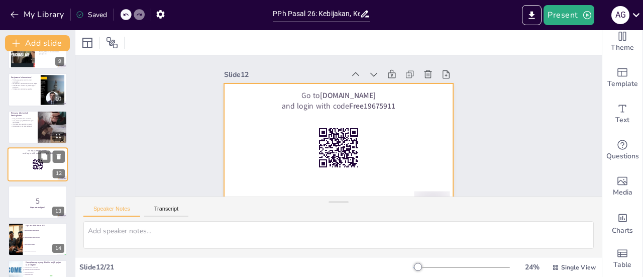
click at [26, 166] on div at bounding box center [38, 164] width 60 height 34
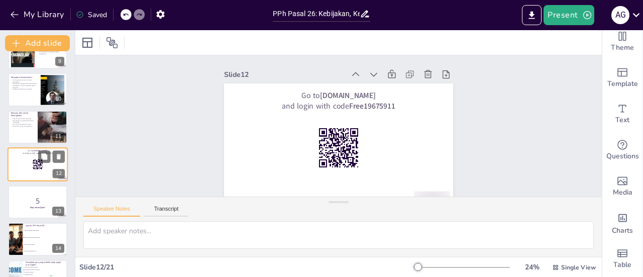
scroll to position [22, 0]
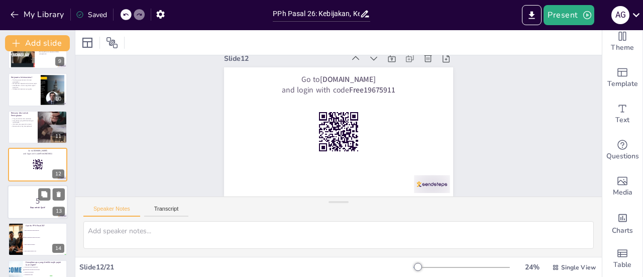
click at [30, 203] on p "5" at bounding box center [38, 200] width 54 height 11
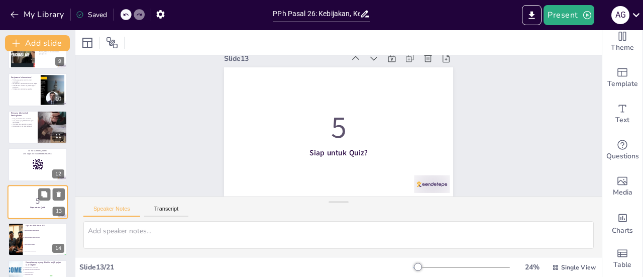
scroll to position [0, 0]
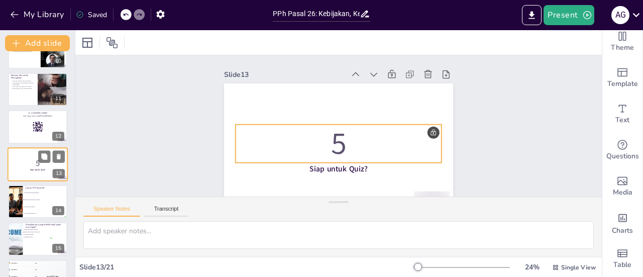
click at [30, 159] on p "5" at bounding box center [38, 162] width 54 height 11
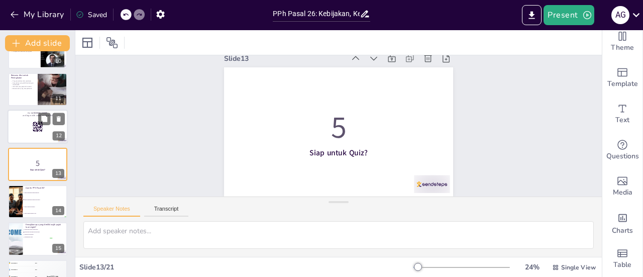
click at [30, 132] on div at bounding box center [38, 127] width 60 height 34
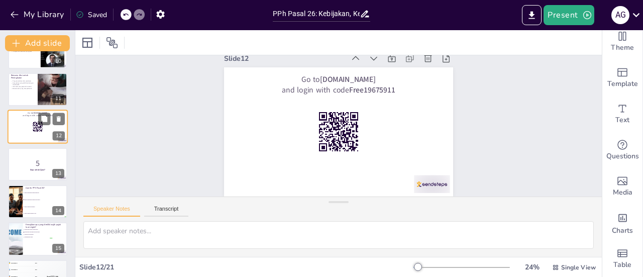
scroll to position [0, 0]
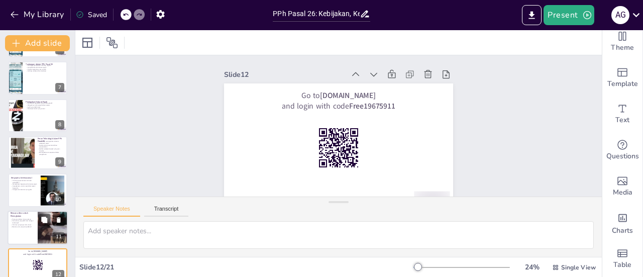
click at [25, 227] on p "Rencana aksi yang komprehensif" at bounding box center [23, 227] width 24 height 2
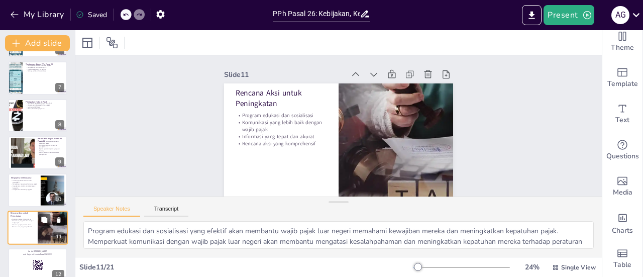
scroll to position [285, 0]
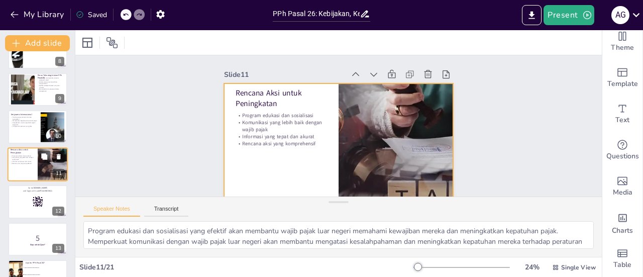
click at [19, 167] on div at bounding box center [38, 164] width 60 height 34
